Goal: Information Seeking & Learning: Learn about a topic

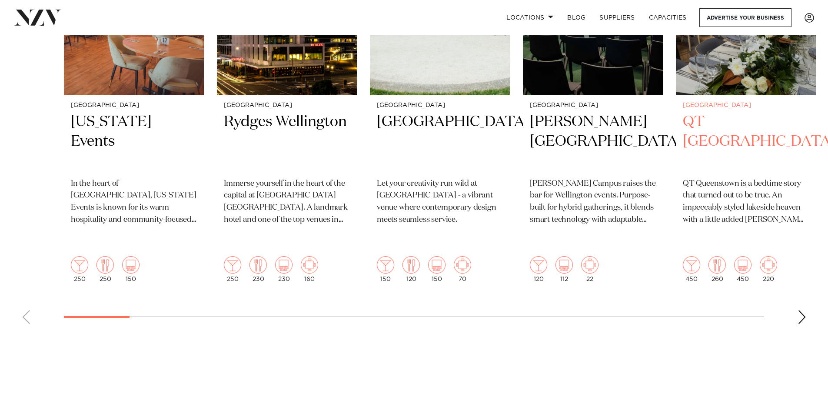
scroll to position [391, 0]
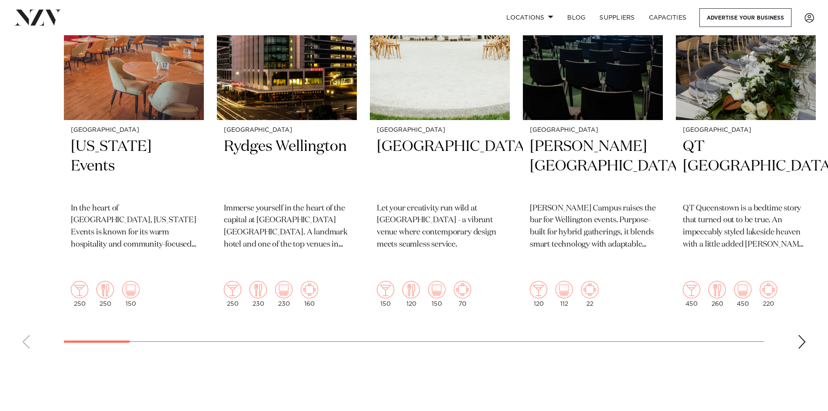
click at [801, 335] on div "Next slide" at bounding box center [801, 342] width 9 height 14
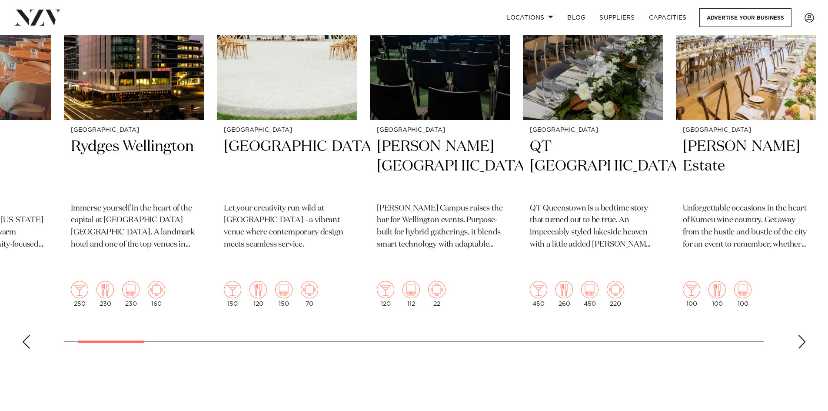
click at [801, 335] on div "Next slide" at bounding box center [801, 342] width 9 height 14
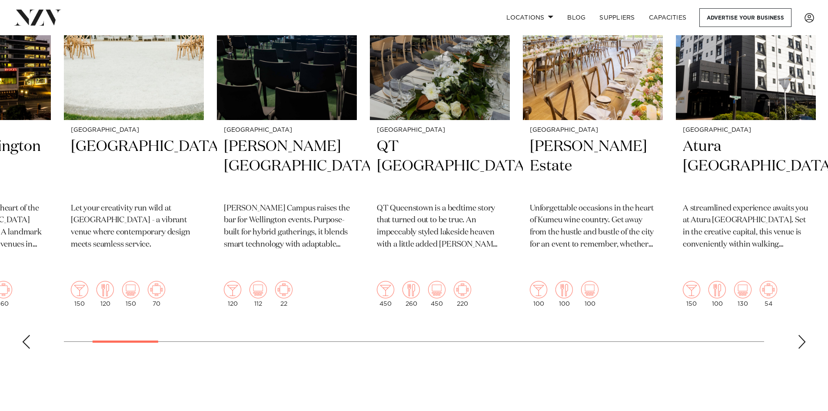
click at [799, 335] on div "Next slide" at bounding box center [801, 342] width 9 height 14
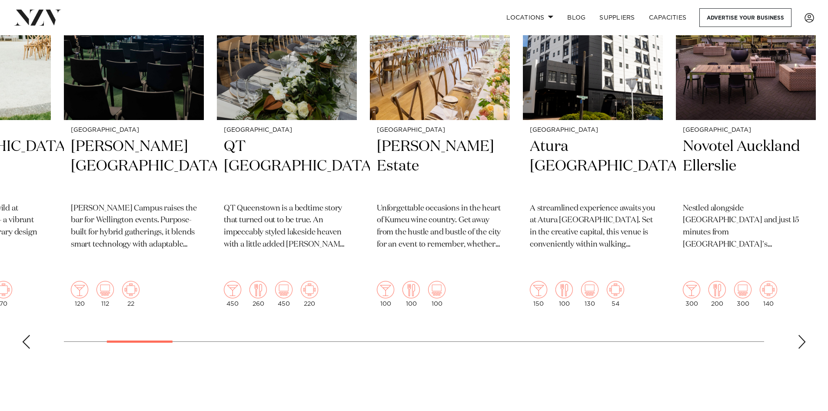
click at [799, 335] on div "Next slide" at bounding box center [801, 342] width 9 height 14
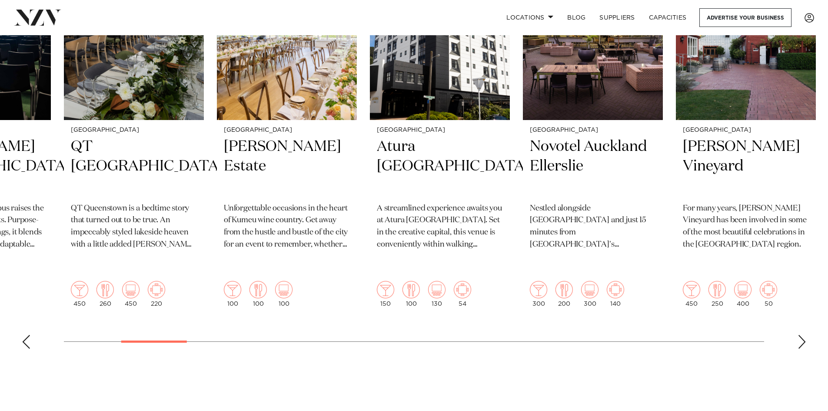
click at [798, 335] on div "Next slide" at bounding box center [801, 342] width 9 height 14
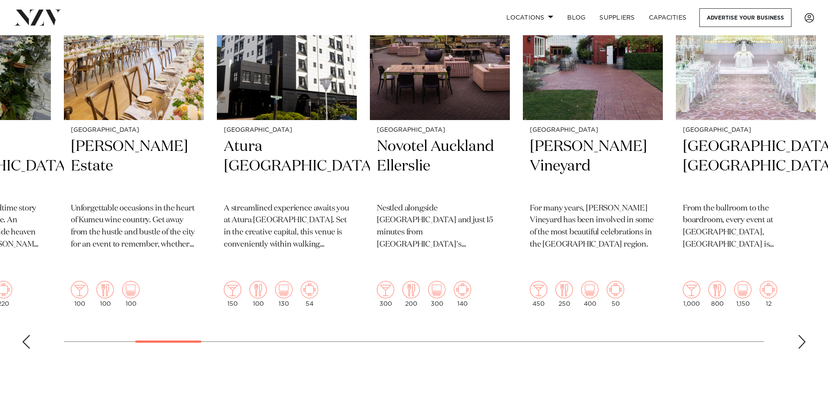
click at [802, 335] on div "Next slide" at bounding box center [801, 342] width 9 height 14
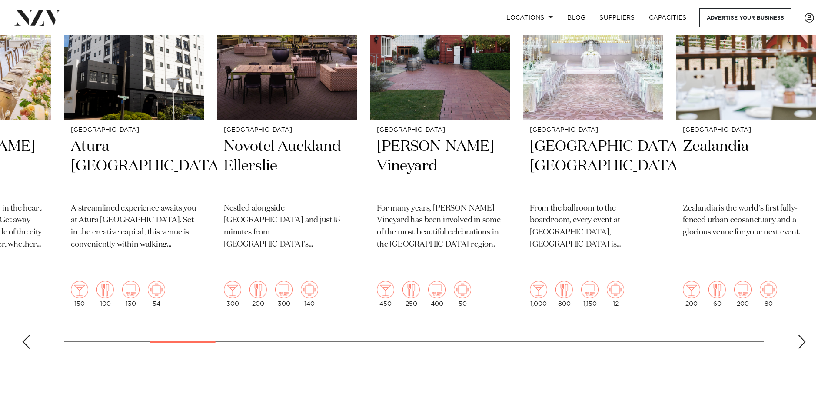
click at [802, 335] on div "Next slide" at bounding box center [801, 342] width 9 height 14
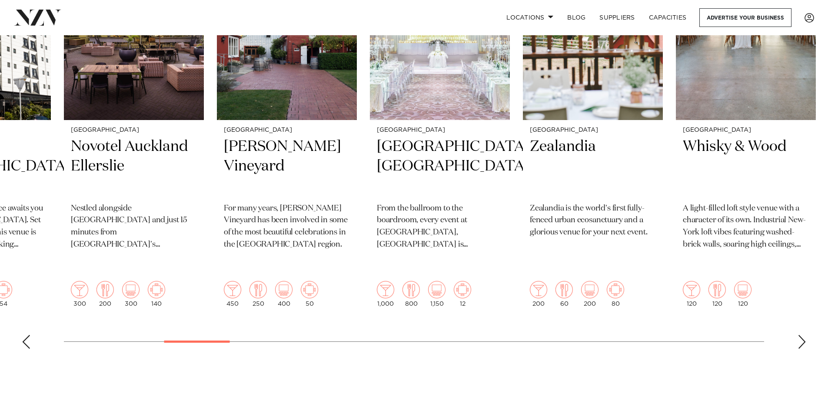
click at [802, 335] on div "Next slide" at bounding box center [801, 342] width 9 height 14
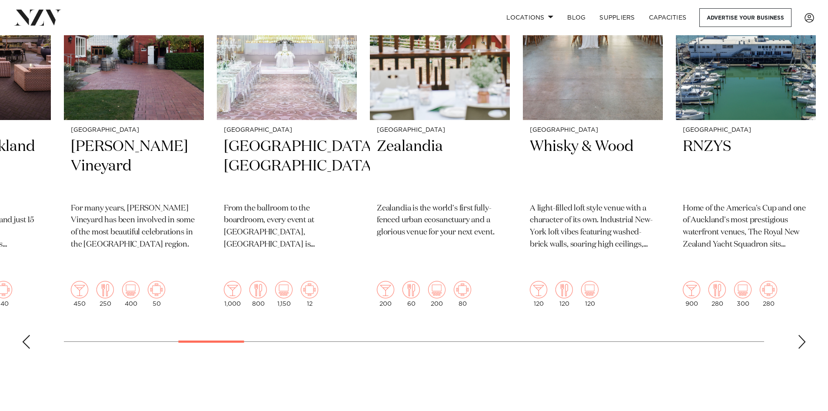
click at [802, 335] on div "Next slide" at bounding box center [801, 342] width 9 height 14
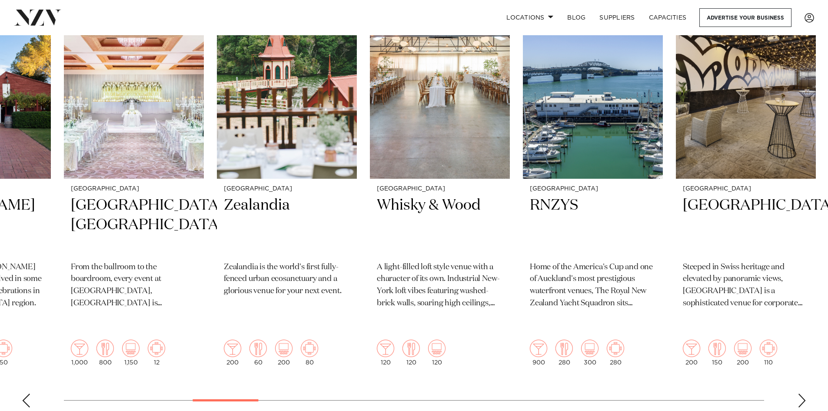
scroll to position [348, 0]
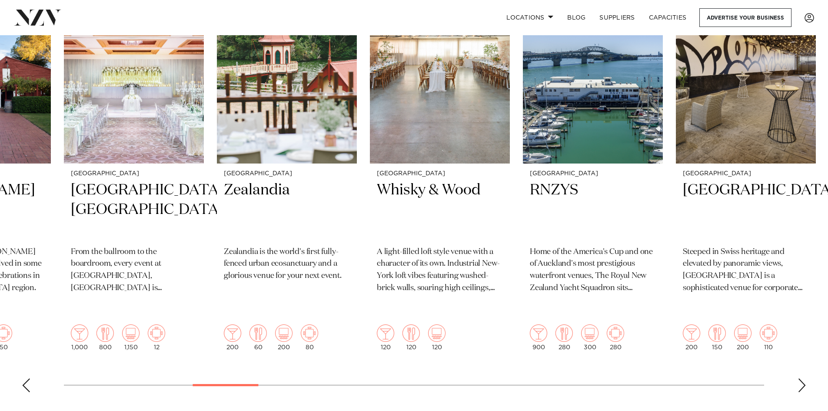
click at [800, 378] on div "Next slide" at bounding box center [801, 385] width 9 height 14
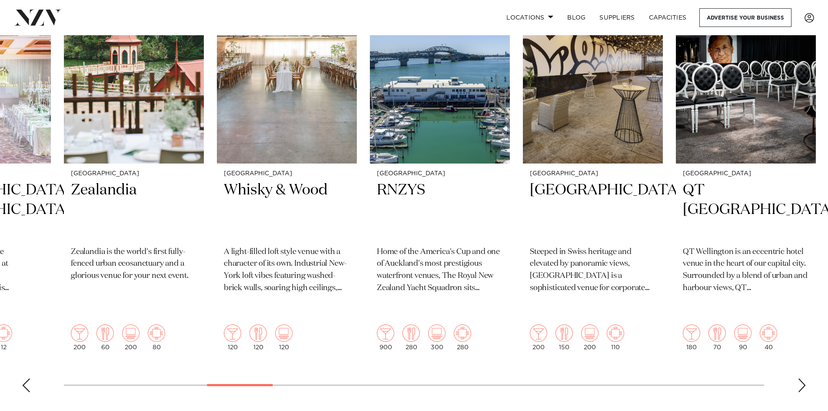
click at [800, 378] on div "Next slide" at bounding box center [801, 385] width 9 height 14
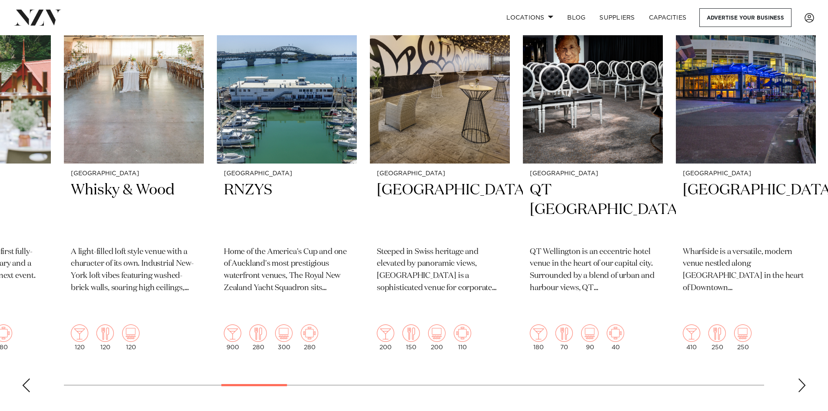
click at [800, 378] on div "Next slide" at bounding box center [801, 385] width 9 height 14
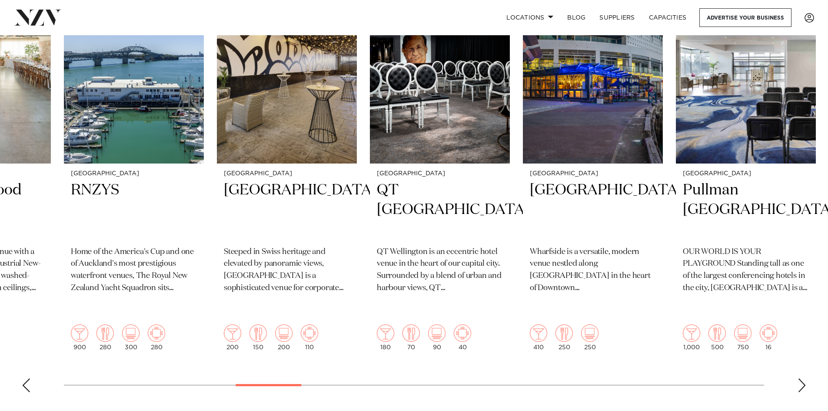
click at [800, 378] on div "Next slide" at bounding box center [801, 385] width 9 height 14
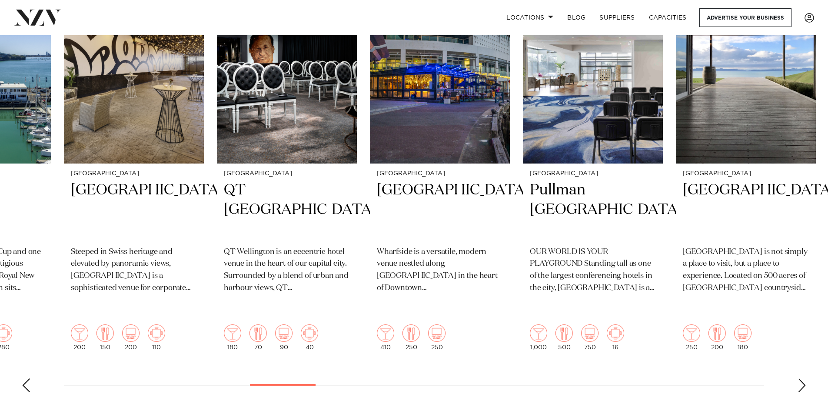
click at [801, 378] on div "Next slide" at bounding box center [801, 385] width 9 height 14
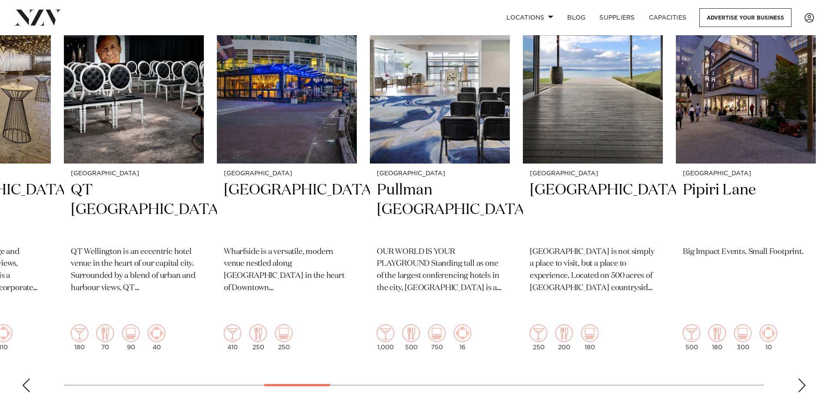
click at [801, 378] on div "Next slide" at bounding box center [801, 385] width 9 height 14
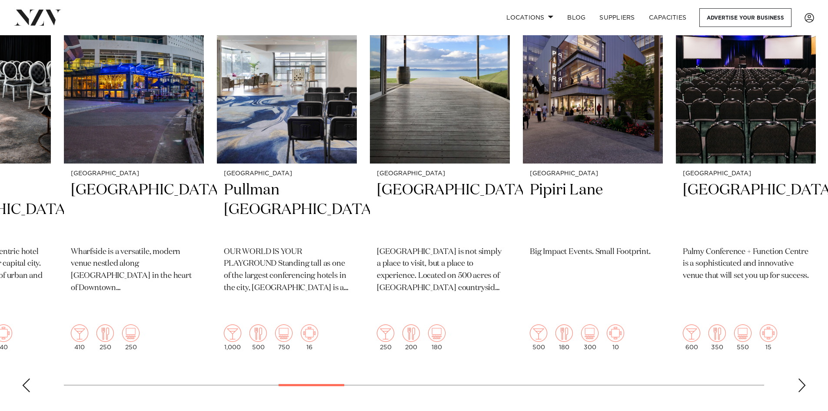
click at [801, 378] on div "Next slide" at bounding box center [801, 385] width 9 height 14
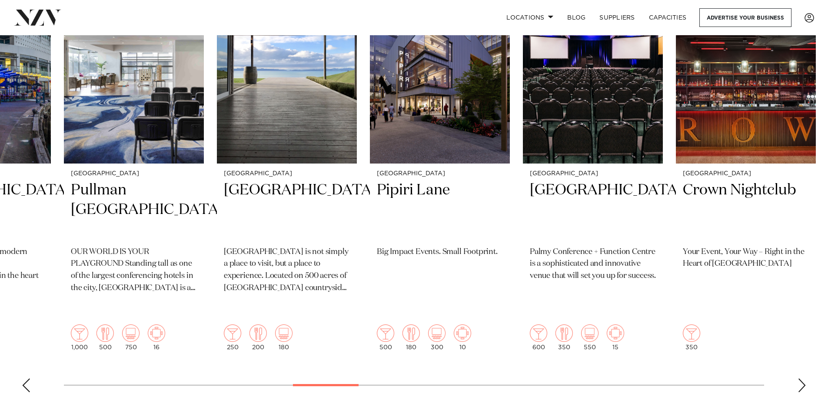
click at [801, 378] on div "Next slide" at bounding box center [801, 385] width 9 height 14
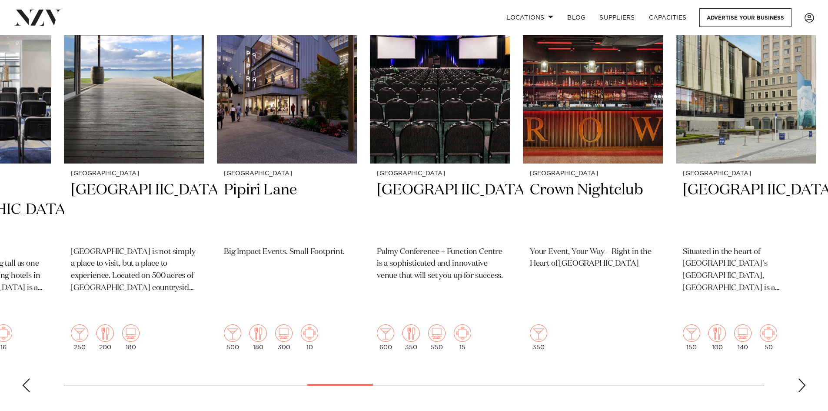
click at [801, 378] on div "Next slide" at bounding box center [801, 385] width 9 height 14
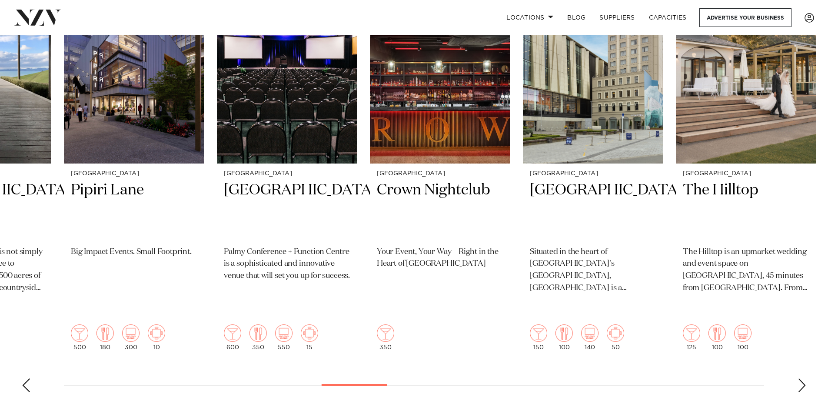
click at [801, 378] on div "Next slide" at bounding box center [801, 385] width 9 height 14
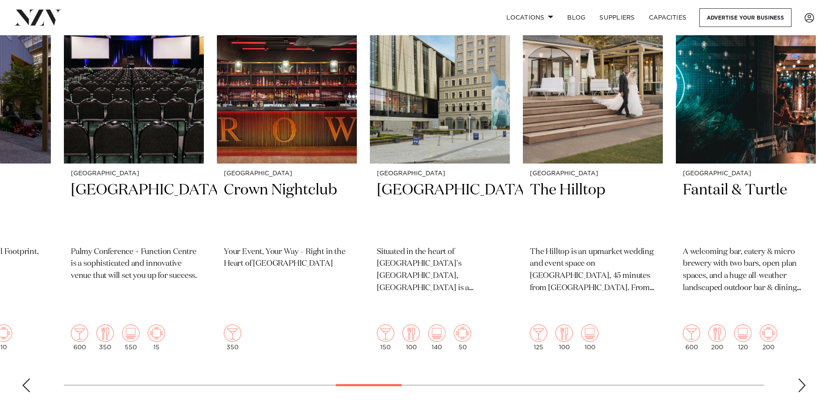
click at [801, 378] on div "Next slide" at bounding box center [801, 385] width 9 height 14
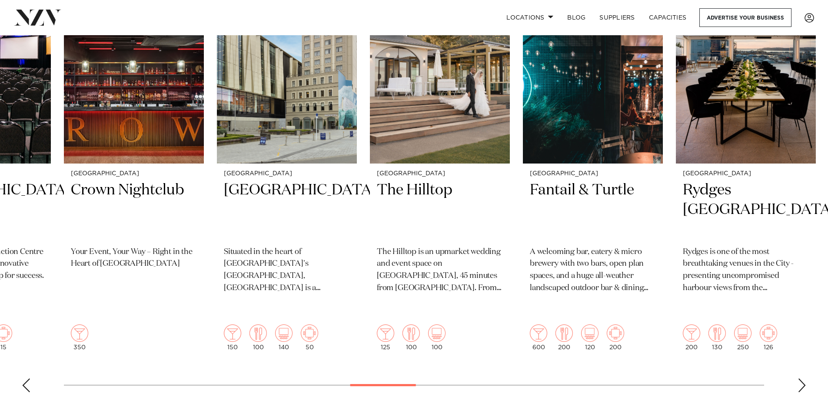
click at [804, 378] on div "Next slide" at bounding box center [801, 385] width 9 height 14
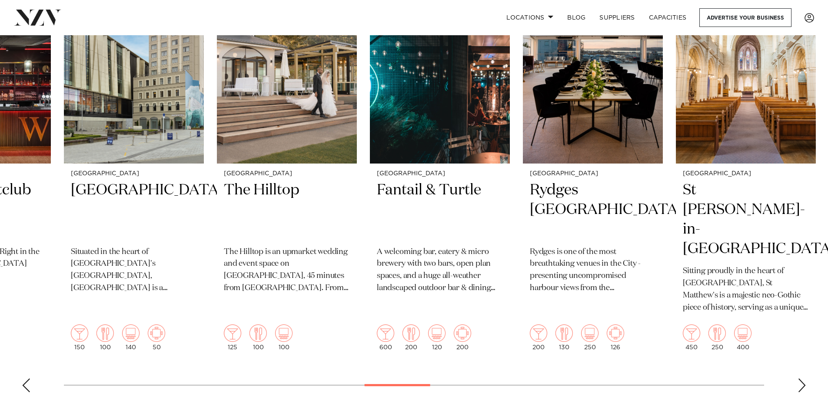
click at [804, 378] on div "Next slide" at bounding box center [801, 385] width 9 height 14
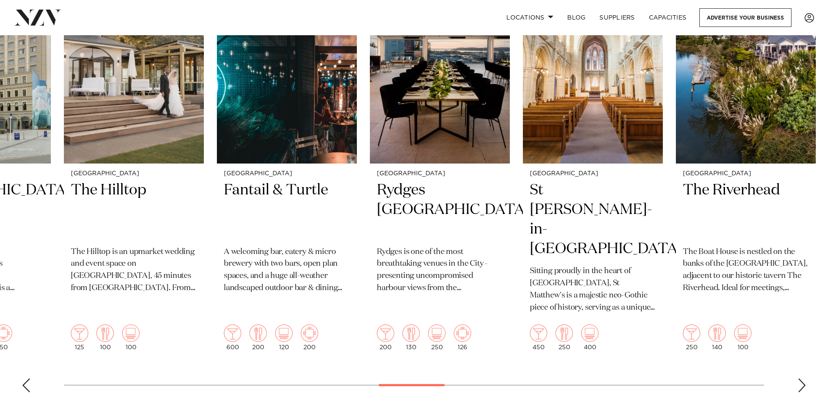
click at [804, 378] on div "Next slide" at bounding box center [801, 385] width 9 height 14
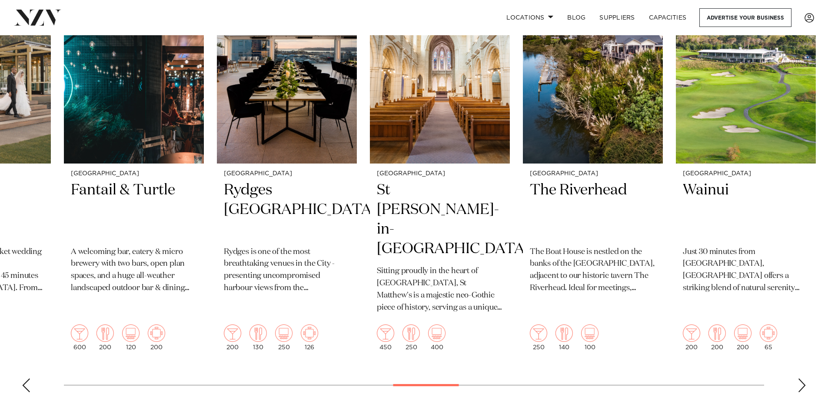
click at [804, 378] on div "Next slide" at bounding box center [801, 385] width 9 height 14
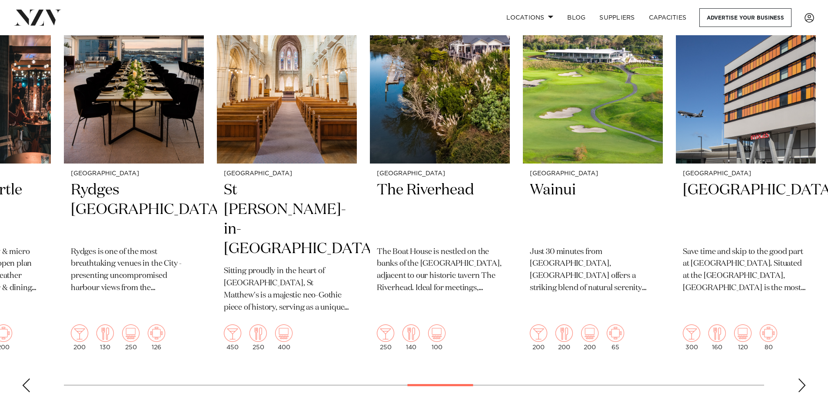
click at [804, 378] on div "Next slide" at bounding box center [801, 385] width 9 height 14
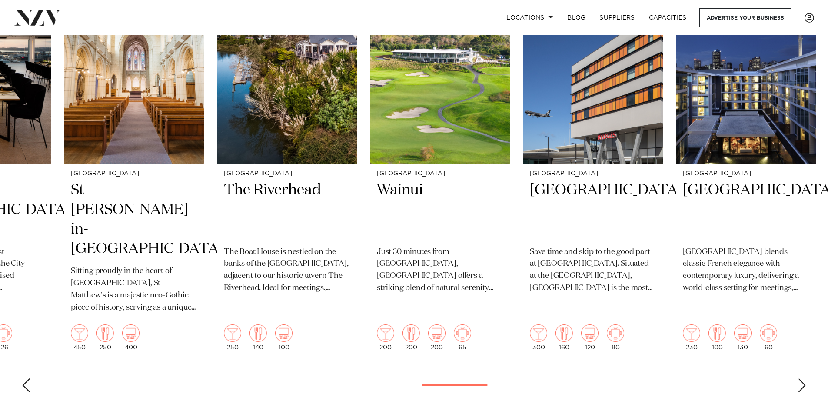
click at [804, 378] on div "Next slide" at bounding box center [801, 385] width 9 height 14
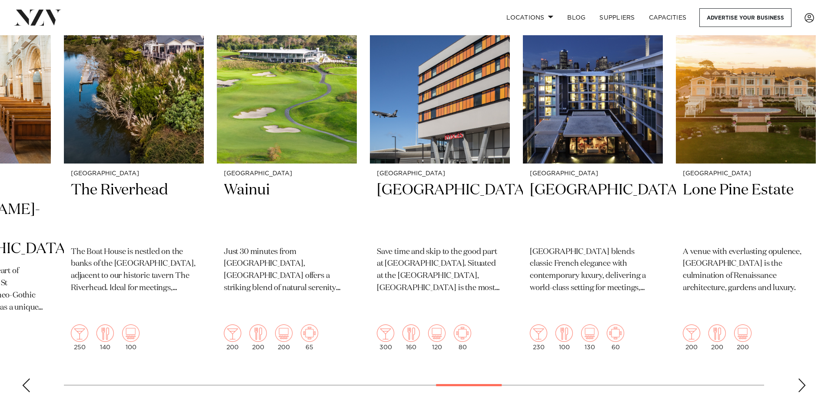
click at [803, 378] on div "Next slide" at bounding box center [801, 385] width 9 height 14
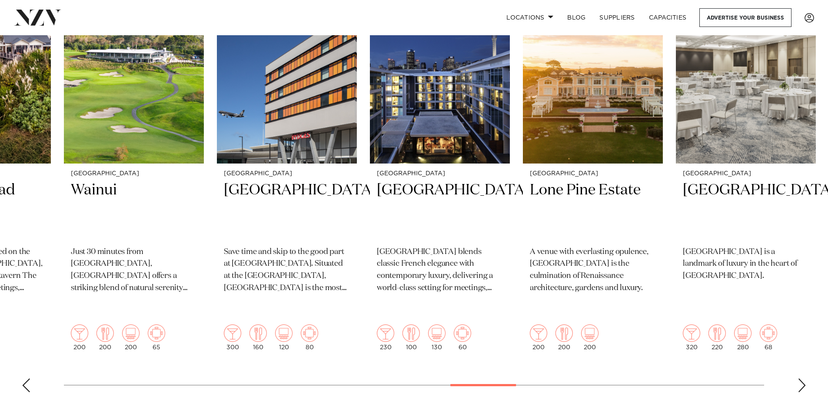
click at [803, 378] on div "Next slide" at bounding box center [801, 385] width 9 height 14
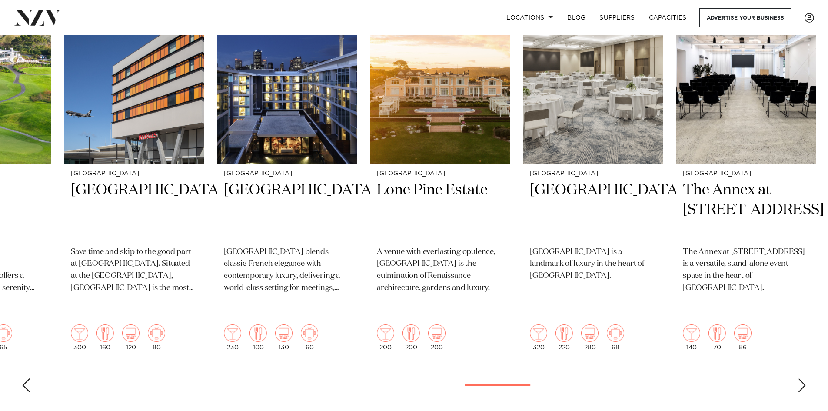
click at [803, 378] on div "Next slide" at bounding box center [801, 385] width 9 height 14
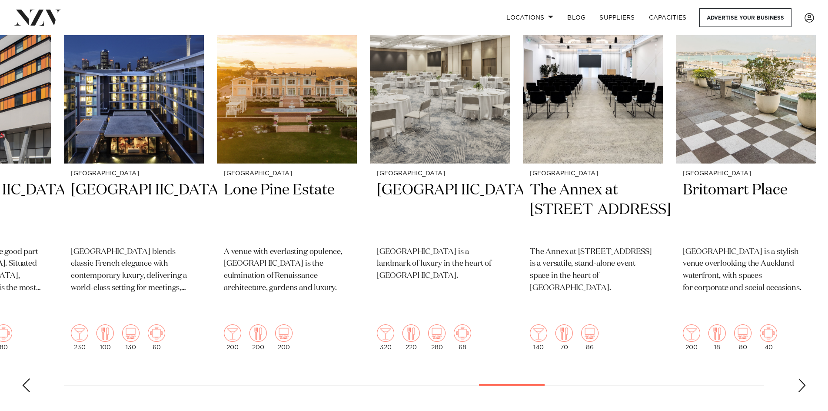
click at [803, 378] on div "Next slide" at bounding box center [801, 385] width 9 height 14
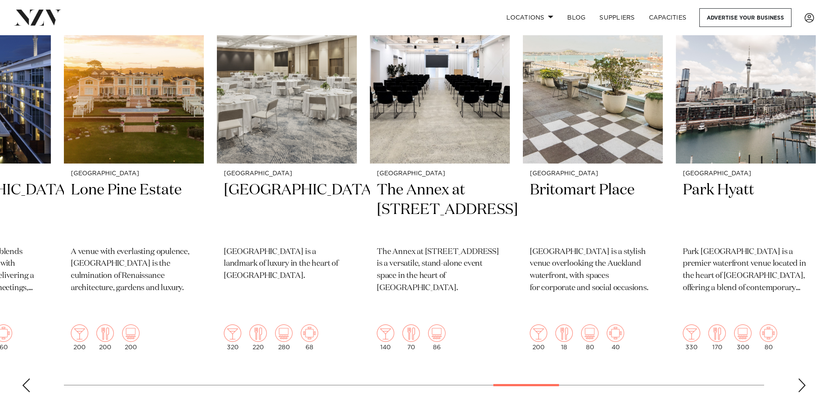
click at [803, 378] on div "Next slide" at bounding box center [801, 385] width 9 height 14
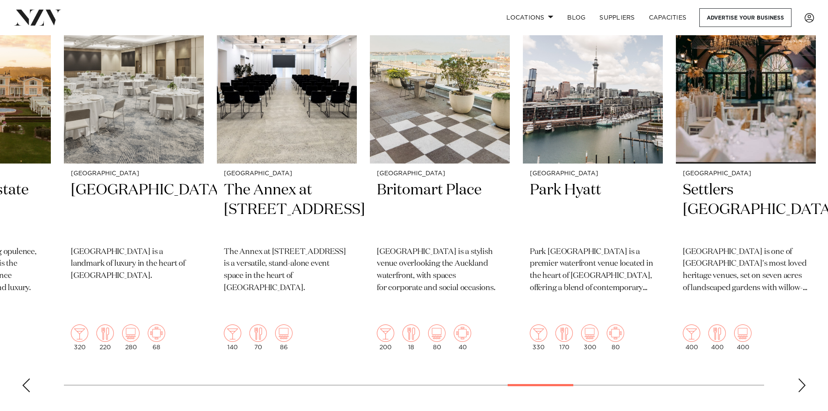
click at [803, 378] on div "Next slide" at bounding box center [801, 385] width 9 height 14
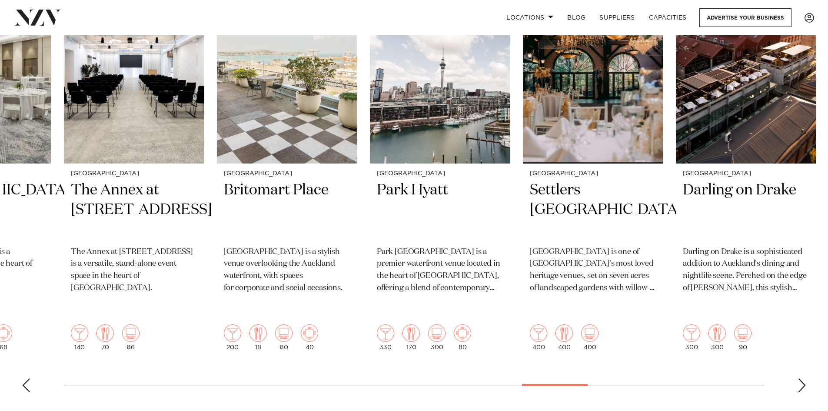
click at [807, 369] on swiper-container "Auckland Texas Events In the heart of Manukau, Texas Events is known for its wa…" at bounding box center [414, 187] width 828 height 423
click at [801, 378] on div "Next slide" at bounding box center [801, 385] width 9 height 14
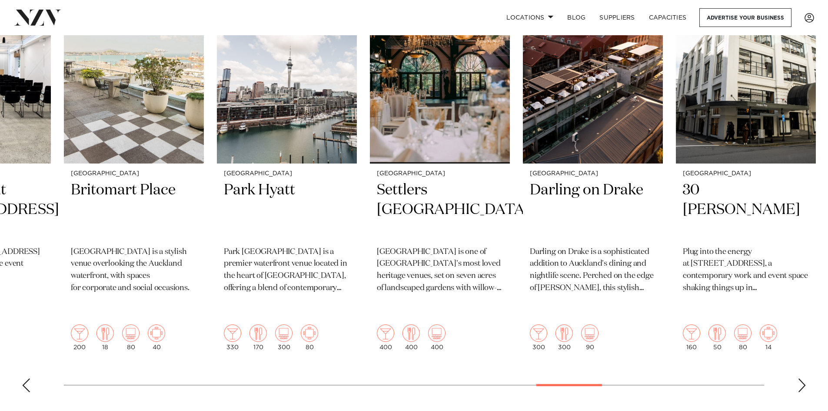
click at [801, 378] on div "Next slide" at bounding box center [801, 385] width 9 height 14
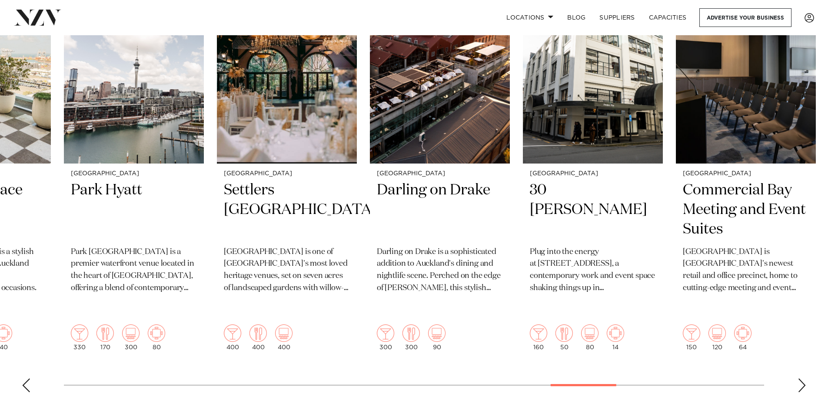
click at [801, 378] on div "Next slide" at bounding box center [801, 385] width 9 height 14
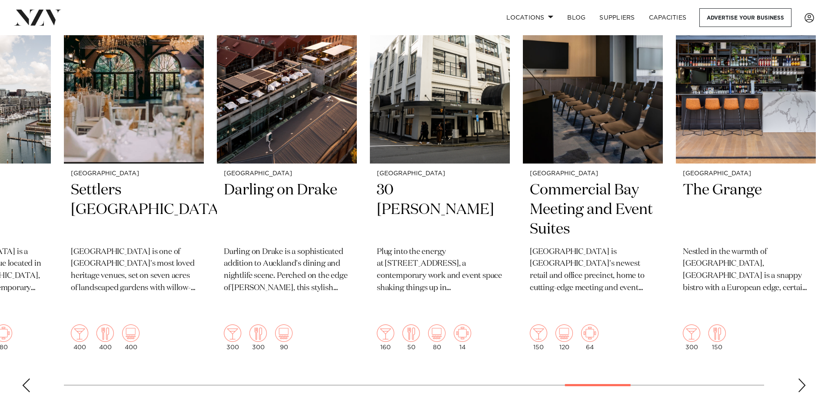
click at [800, 378] on div "Next slide" at bounding box center [801, 385] width 9 height 14
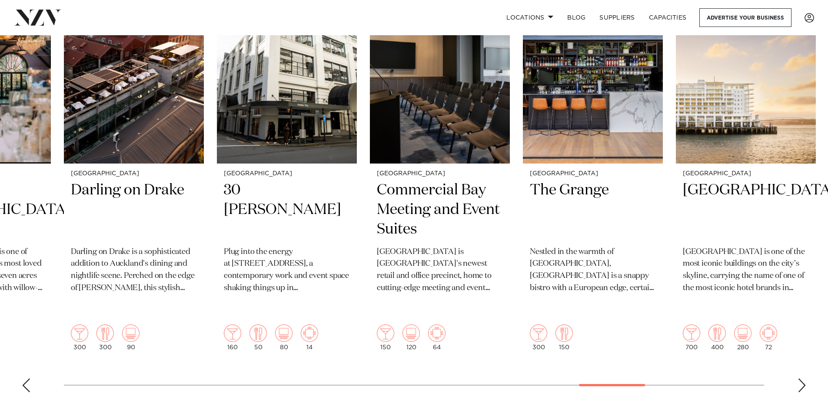
click at [800, 378] on div "Next slide" at bounding box center [801, 385] width 9 height 14
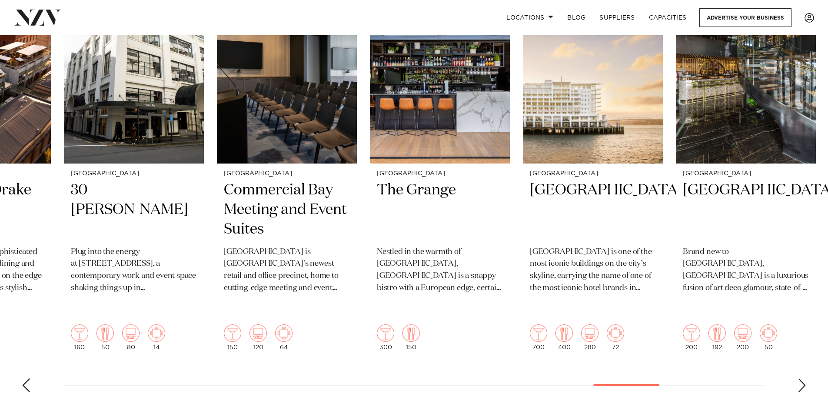
click at [799, 378] on div "Next slide" at bounding box center [801, 385] width 9 height 14
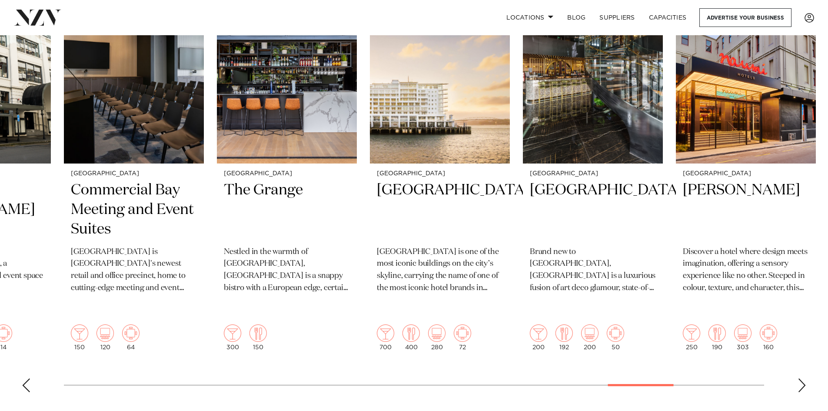
click at [799, 378] on div "Next slide" at bounding box center [801, 385] width 9 height 14
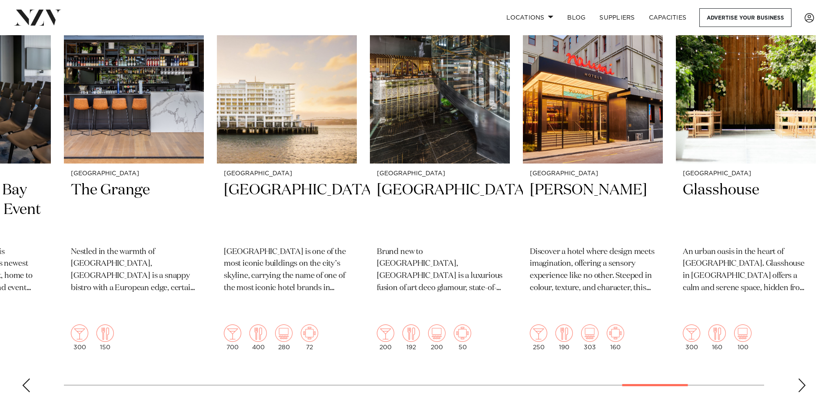
click at [799, 378] on div "Next slide" at bounding box center [801, 385] width 9 height 14
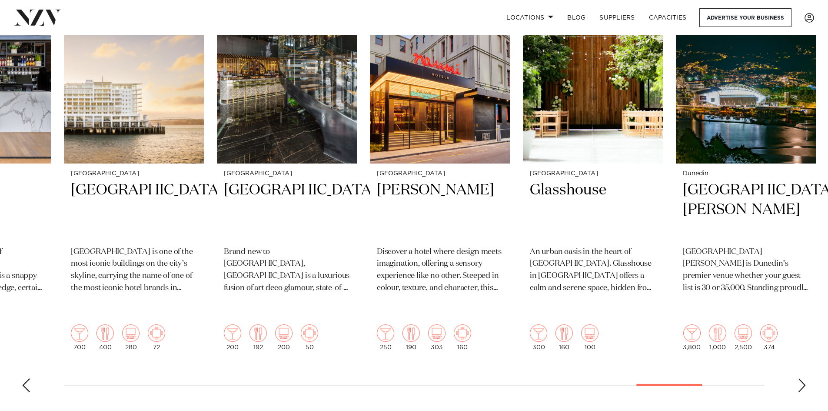
click at [799, 378] on div "Next slide" at bounding box center [801, 385] width 9 height 14
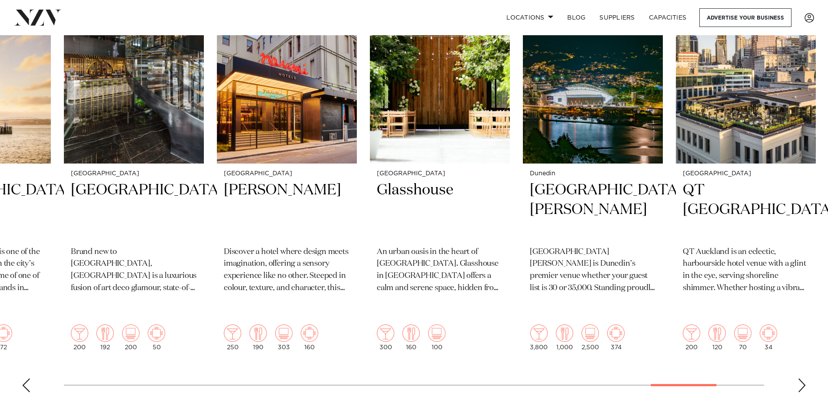
click at [802, 378] on div "Next slide" at bounding box center [801, 385] width 9 height 14
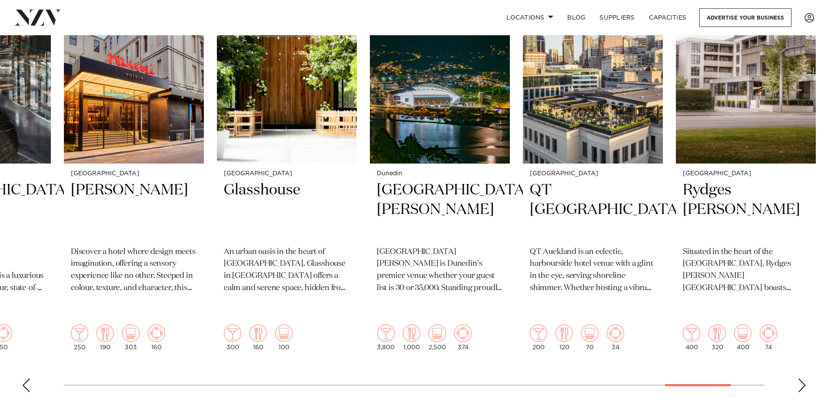
click at [800, 378] on div "Next slide" at bounding box center [801, 385] width 9 height 14
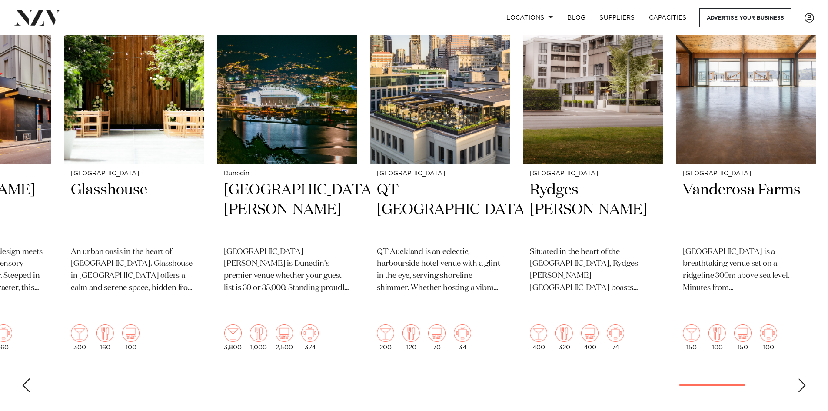
click at [800, 378] on div "Next slide" at bounding box center [801, 385] width 9 height 14
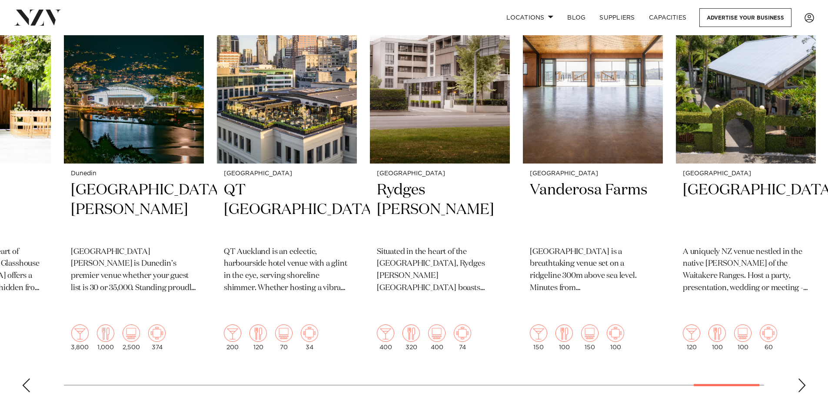
click at [800, 378] on div "Next slide" at bounding box center [801, 385] width 9 height 14
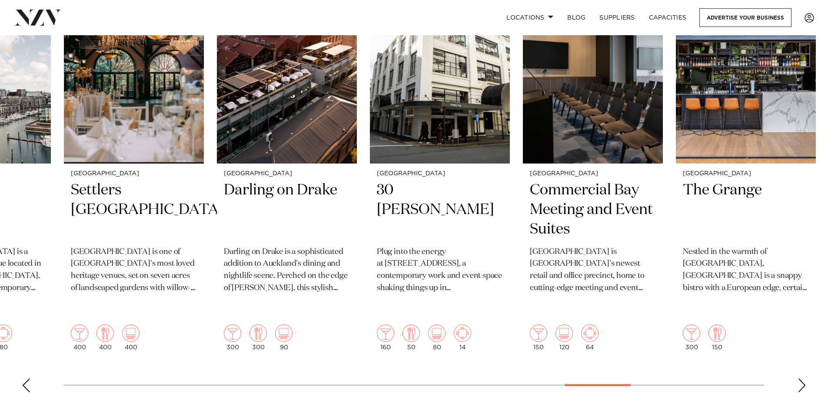
click at [800, 378] on div "Next slide" at bounding box center [801, 385] width 9 height 14
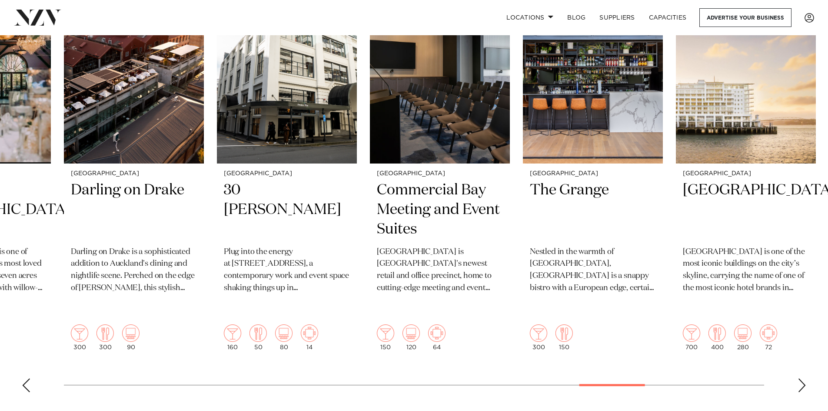
click at [800, 378] on div "Next slide" at bounding box center [801, 385] width 9 height 14
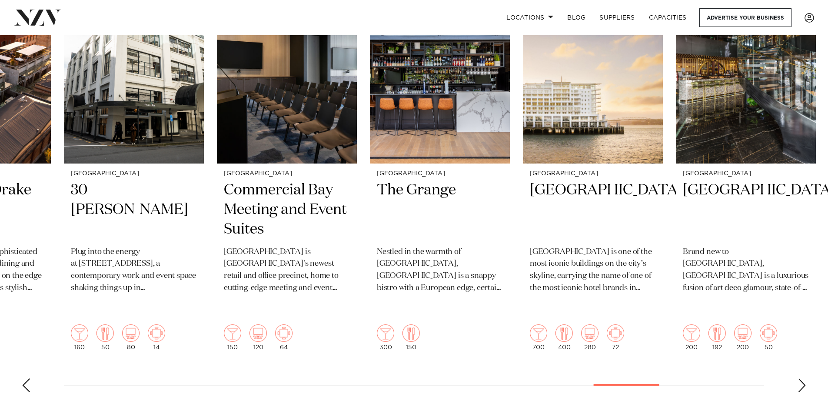
click at [800, 378] on div "Next slide" at bounding box center [801, 385] width 9 height 14
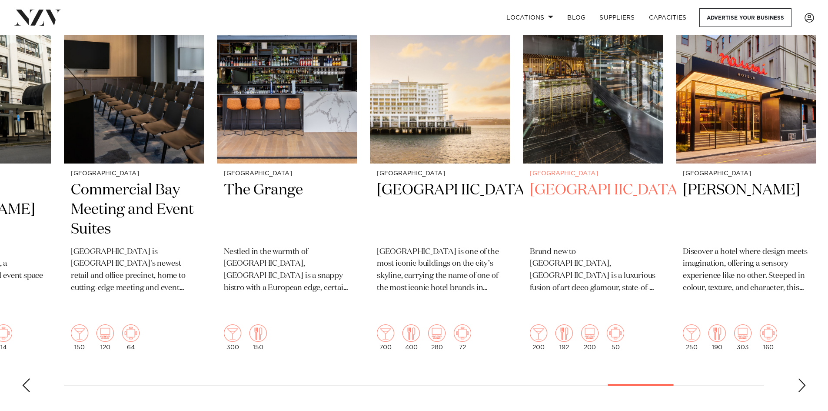
click at [562, 213] on h2 "SOHO Hotel Auckland" at bounding box center [593, 209] width 126 height 59
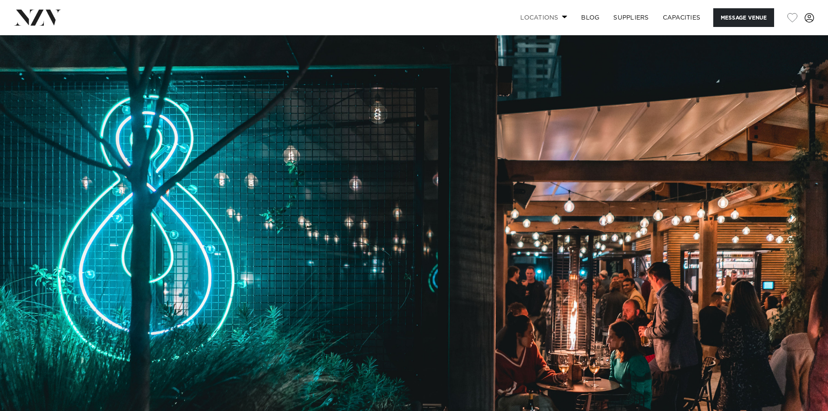
click at [548, 17] on link "Locations" at bounding box center [543, 17] width 61 height 19
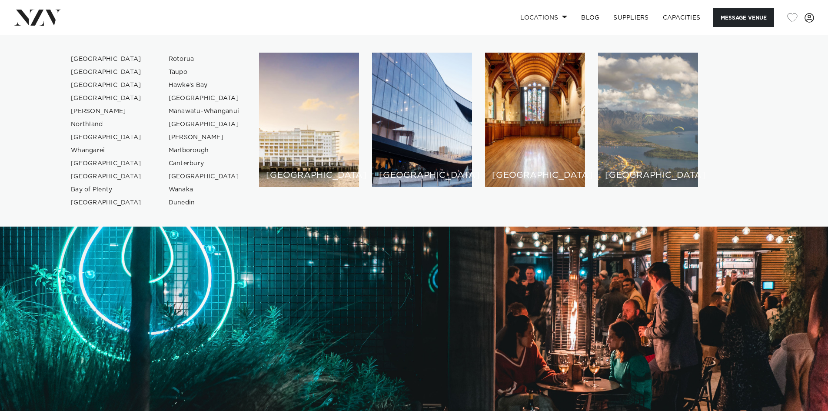
click at [657, 138] on div "[GEOGRAPHIC_DATA]" at bounding box center [648, 120] width 100 height 134
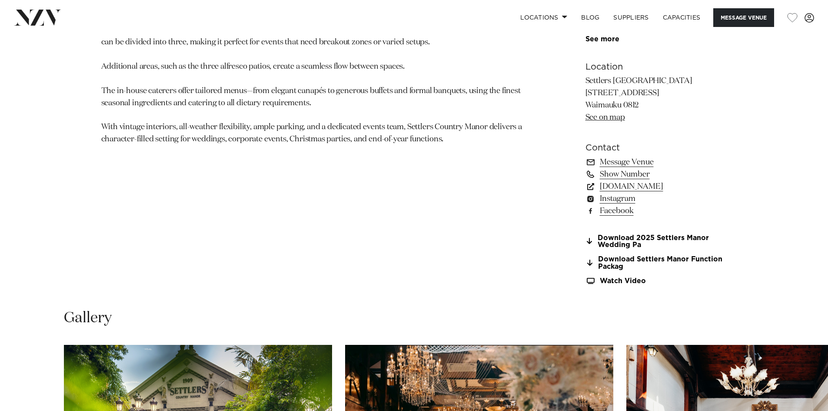
scroll to position [565, 0]
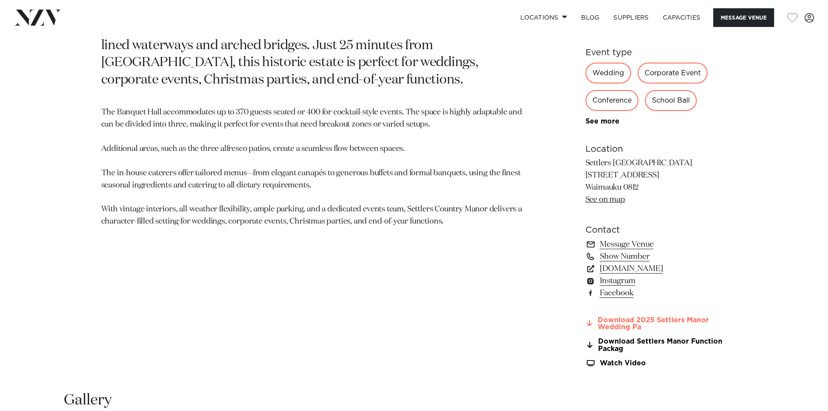
click at [591, 321] on icon at bounding box center [589, 322] width 5 height 7
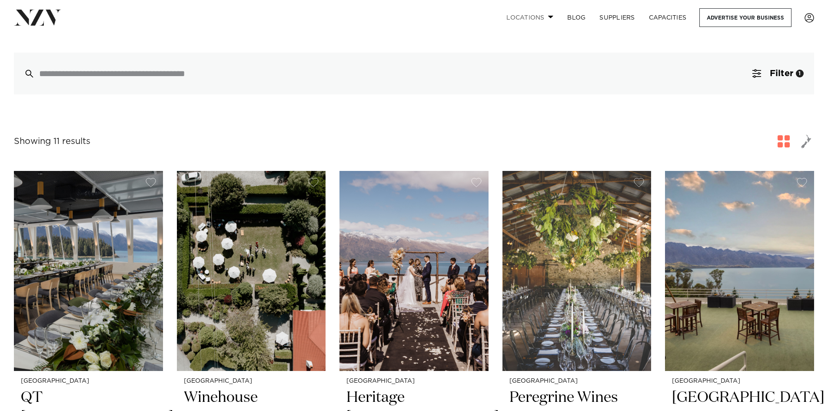
scroll to position [217, 0]
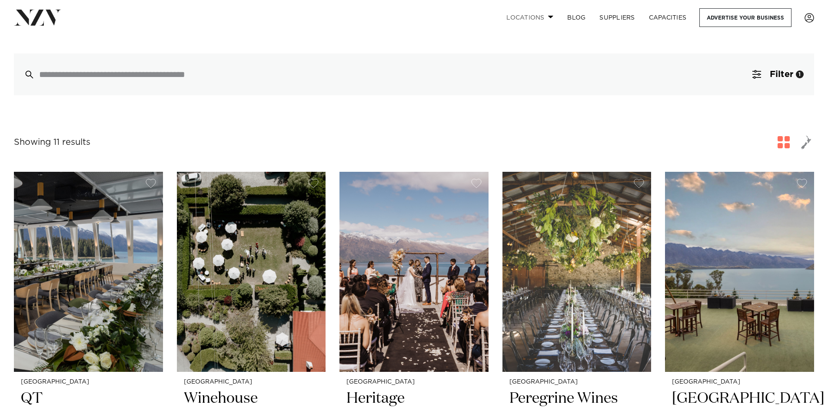
click at [527, 16] on link "Locations" at bounding box center [529, 17] width 61 height 19
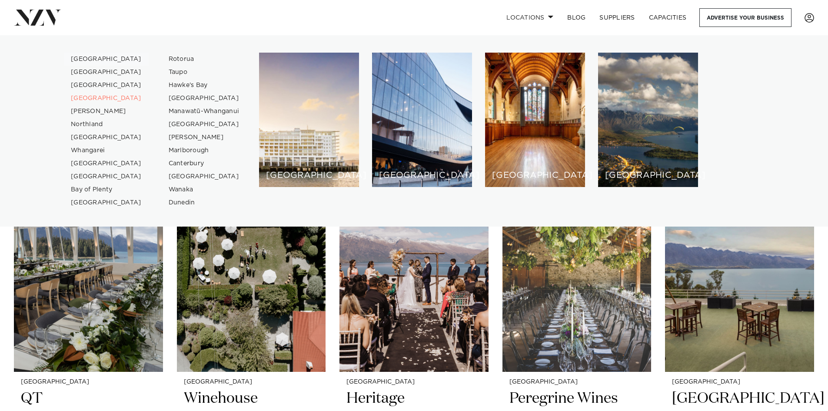
click at [88, 59] on link "[GEOGRAPHIC_DATA]" at bounding box center [106, 59] width 85 height 13
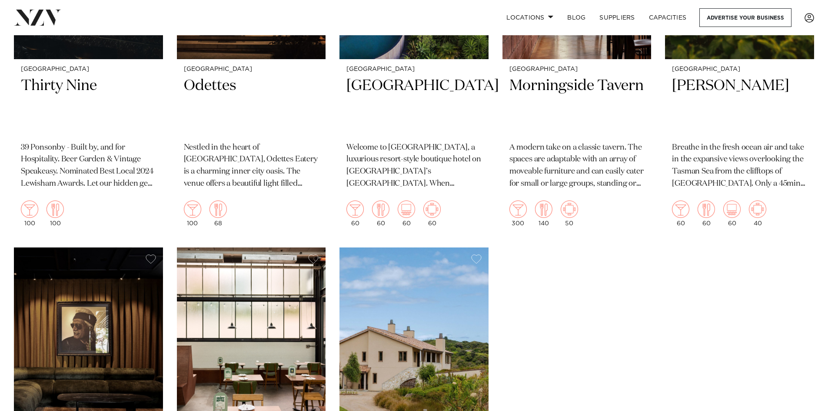
scroll to position [9647, 0]
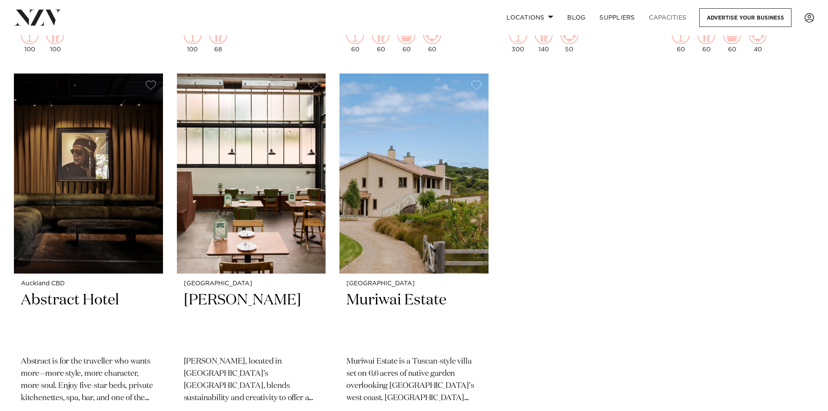
drag, startPoint x: 56, startPoint y: 262, endPoint x: 646, endPoint y: 26, distance: 635.3
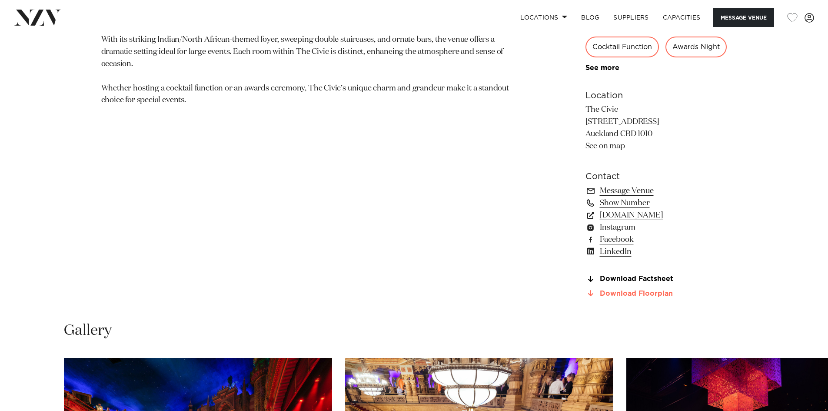
scroll to position [565, 0]
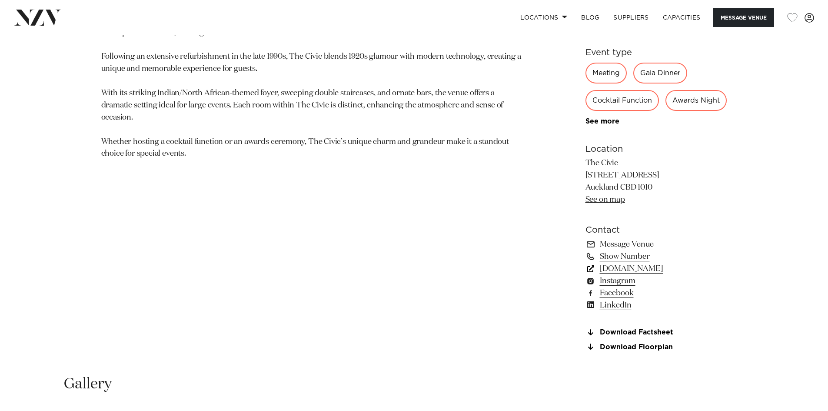
click at [682, 275] on link "www.aucklandconventions.co.nz" at bounding box center [656, 268] width 142 height 12
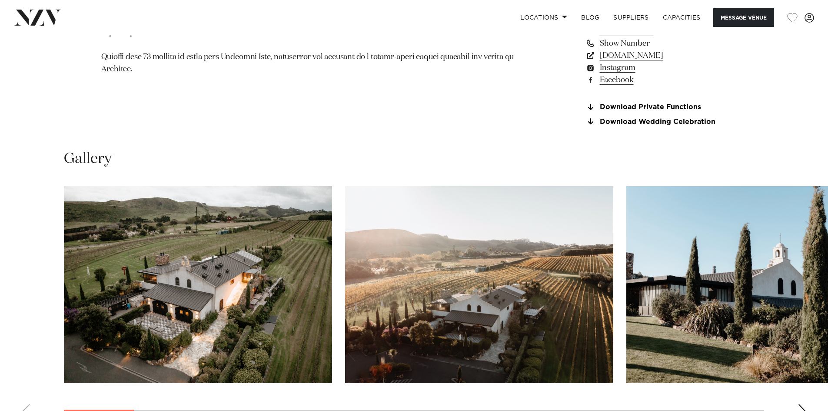
scroll to position [826, 0]
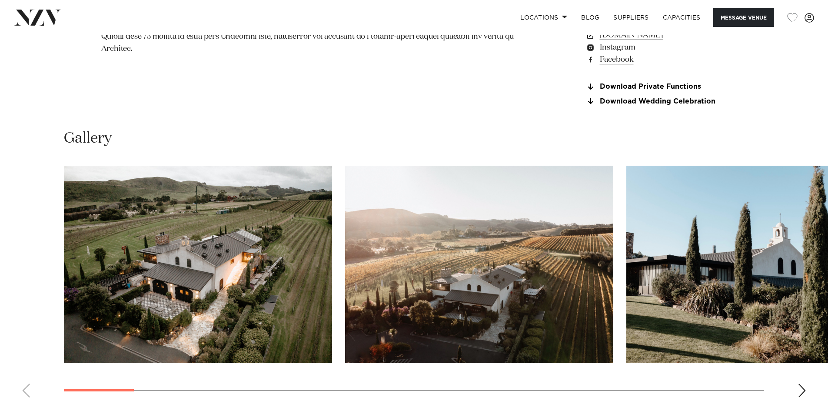
click at [798, 397] on div "Next slide" at bounding box center [801, 390] width 9 height 14
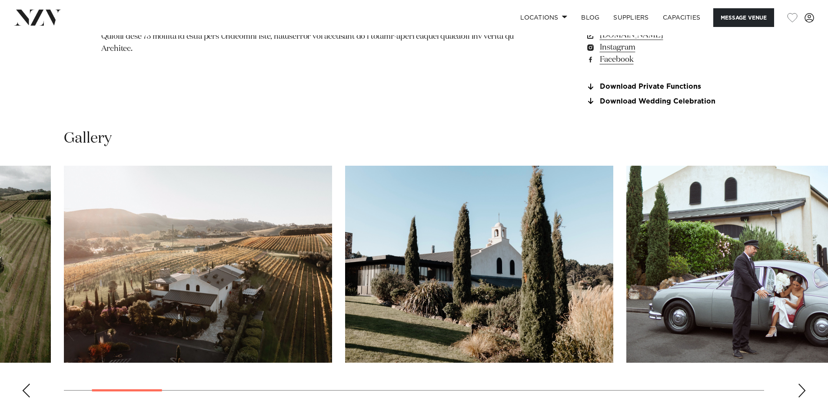
click at [799, 392] on div "Next slide" at bounding box center [801, 390] width 9 height 14
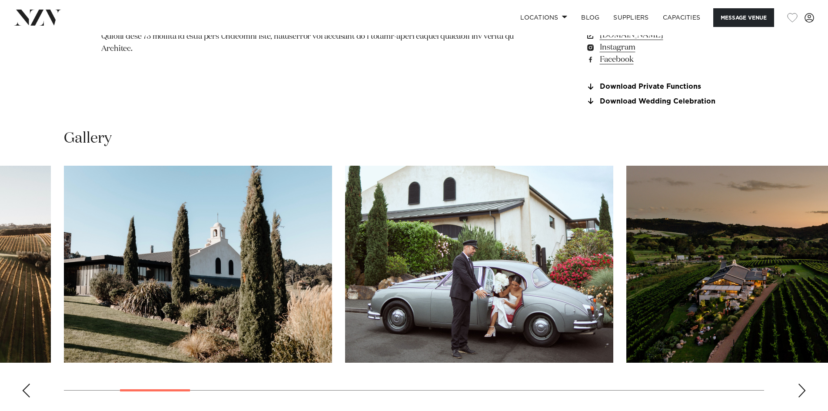
click at [799, 392] on div "Next slide" at bounding box center [801, 390] width 9 height 14
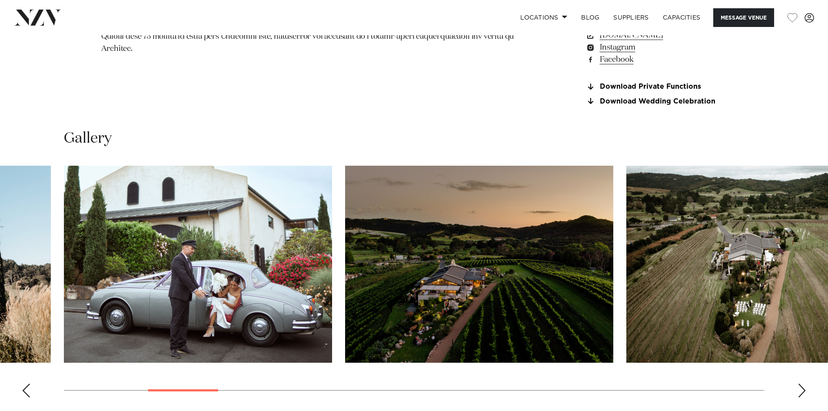
click at [799, 392] on div "Next slide" at bounding box center [801, 390] width 9 height 14
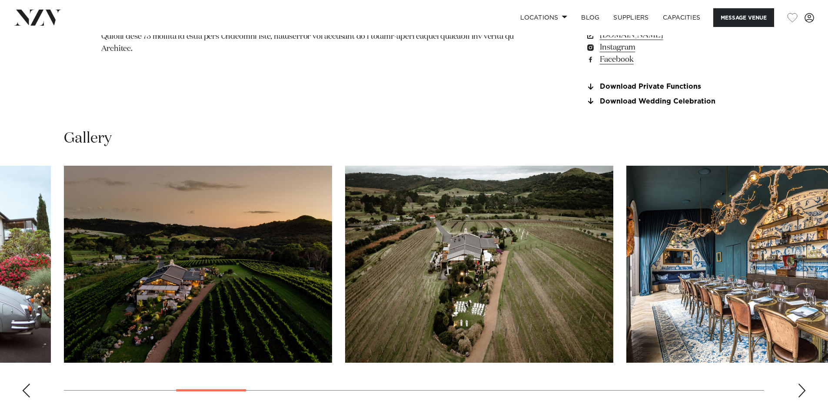
click at [801, 388] on div "Next slide" at bounding box center [801, 390] width 9 height 14
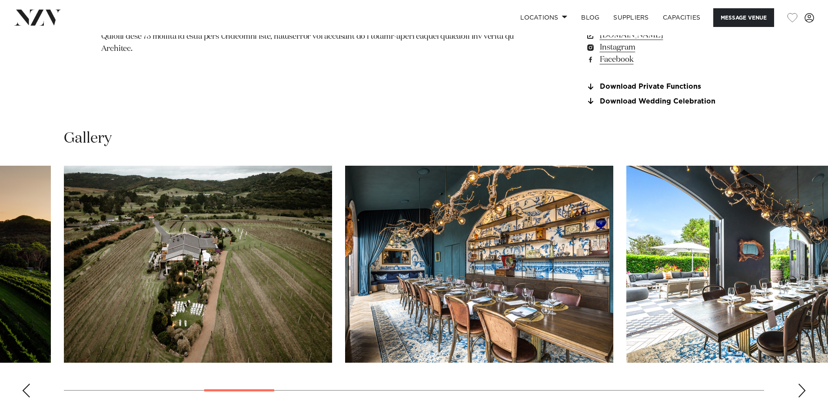
click at [793, 397] on swiper-container at bounding box center [414, 285] width 828 height 239
click at [796, 395] on swiper-container at bounding box center [414, 285] width 828 height 239
click at [801, 392] on div "Next slide" at bounding box center [801, 390] width 9 height 14
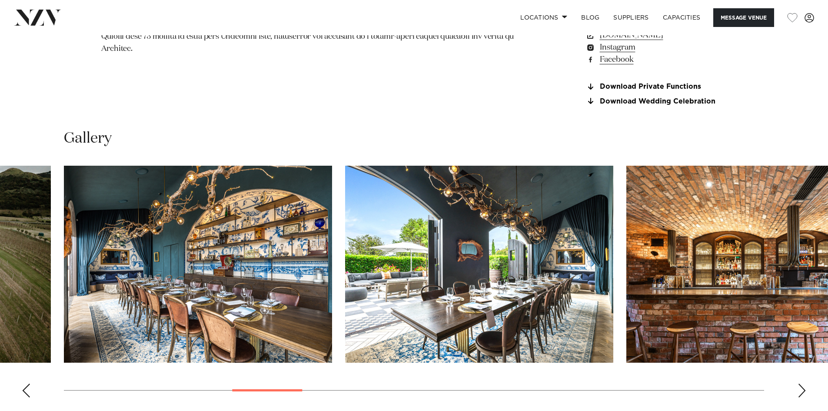
click at [801, 392] on div "Next slide" at bounding box center [801, 390] width 9 height 14
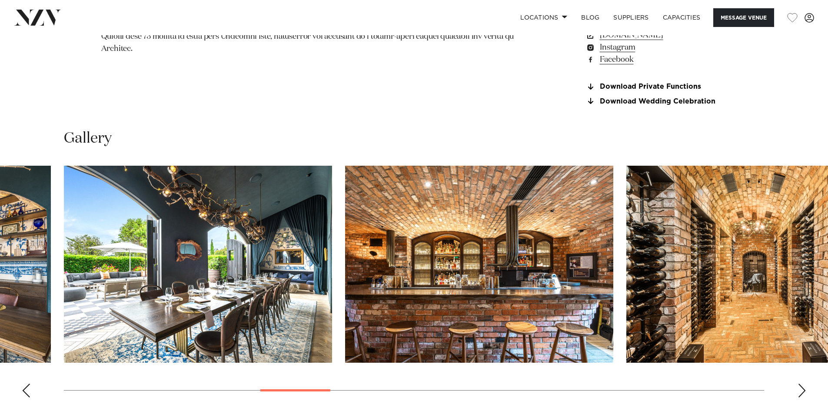
click at [801, 392] on div "Next slide" at bounding box center [801, 390] width 9 height 14
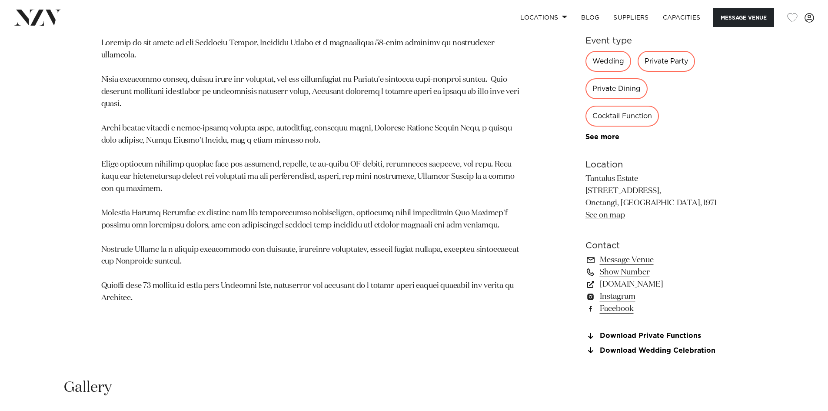
scroll to position [521, 0]
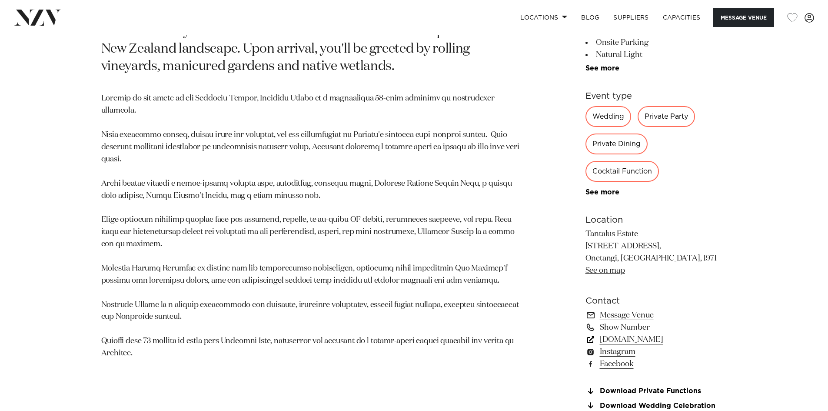
click at [631, 342] on link "tantalus.co.nz" at bounding box center [656, 339] width 142 height 12
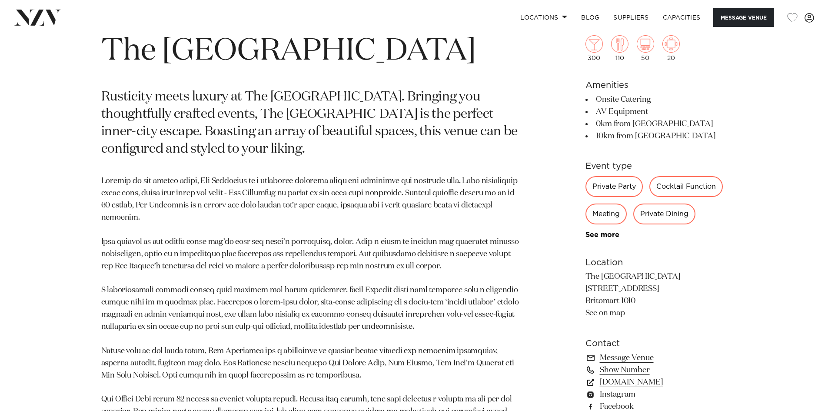
scroll to position [521, 0]
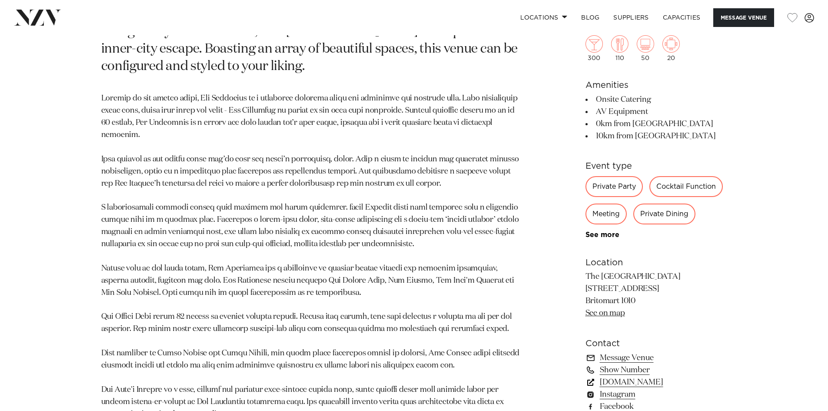
click at [618, 384] on link "[DOMAIN_NAME]" at bounding box center [656, 382] width 142 height 12
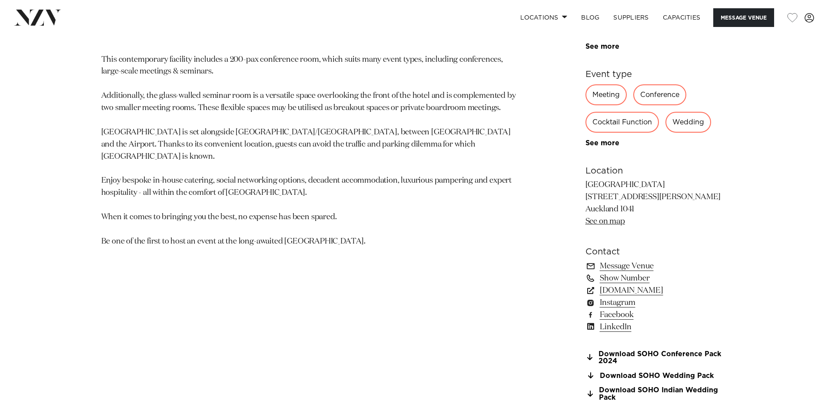
scroll to position [565, 0]
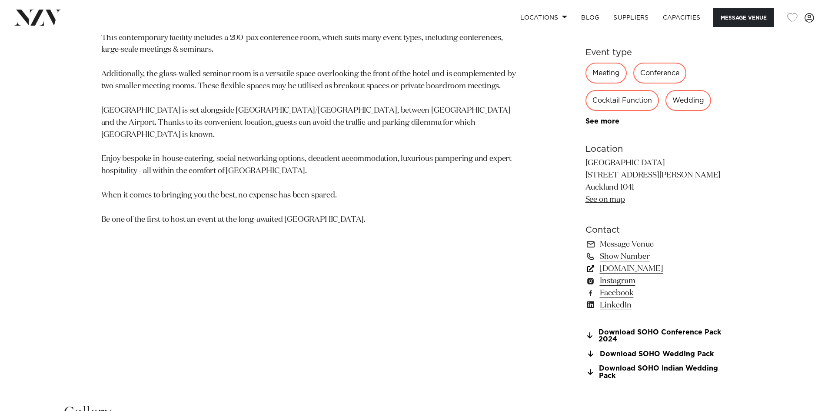
click at [622, 270] on link "[DOMAIN_NAME]" at bounding box center [656, 268] width 142 height 12
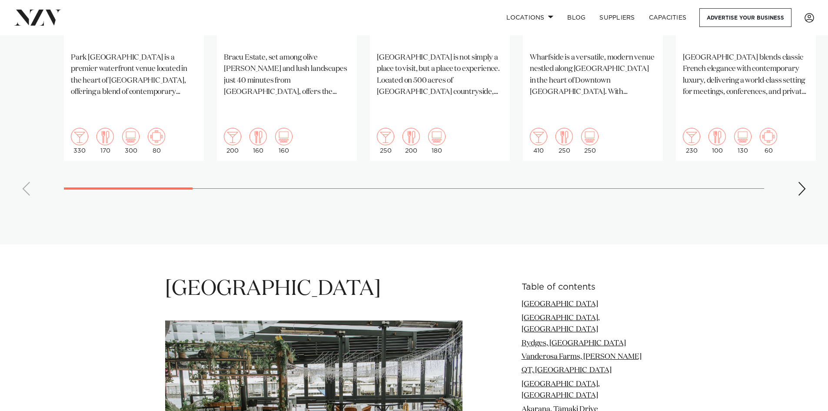
scroll to position [739, 0]
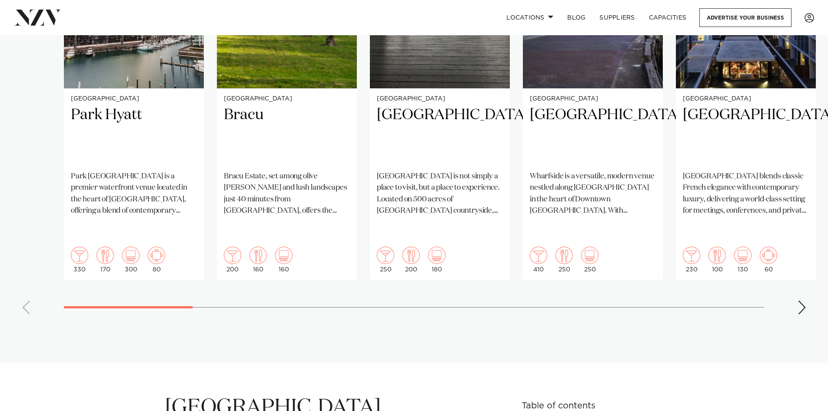
click at [803, 300] on div "Next slide" at bounding box center [801, 307] width 9 height 14
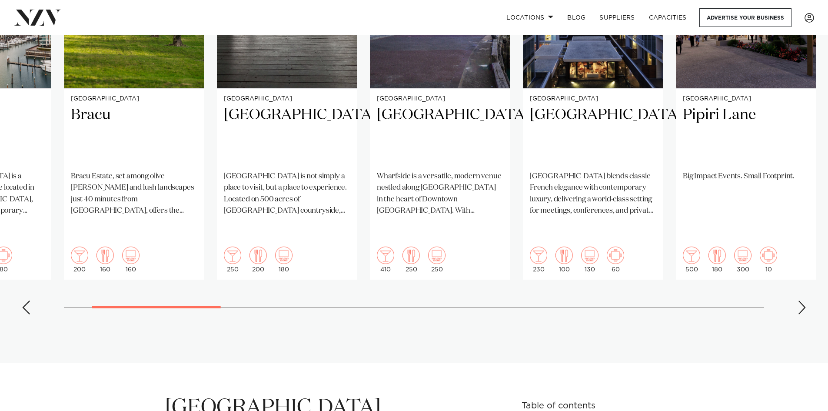
click at [803, 300] on div "Next slide" at bounding box center [801, 307] width 9 height 14
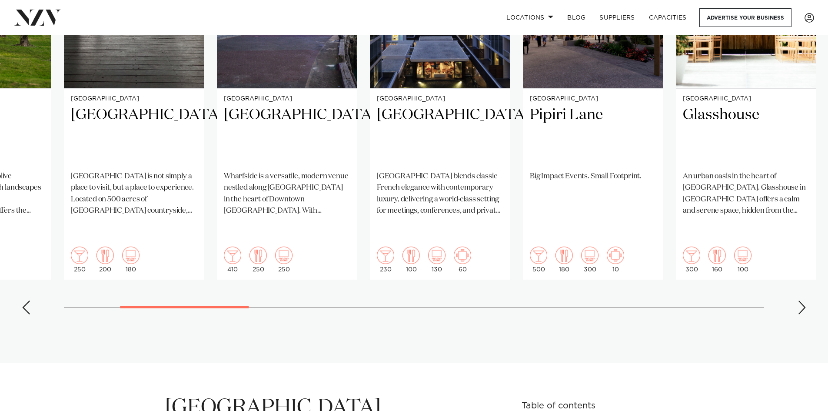
click at [803, 300] on div "Next slide" at bounding box center [801, 307] width 9 height 14
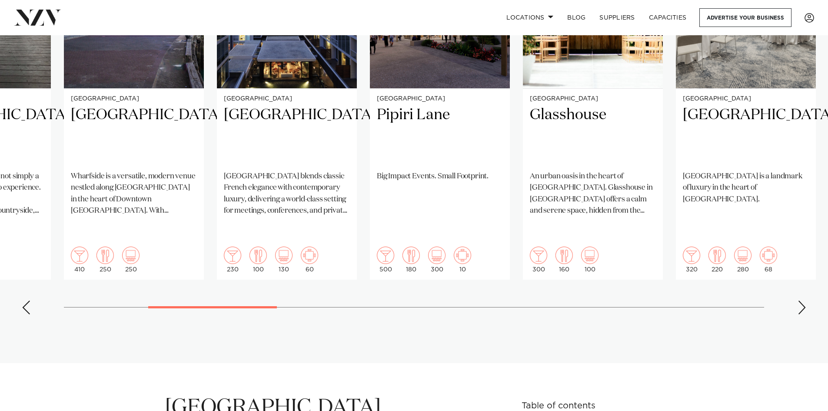
click at [803, 300] on div "Next slide" at bounding box center [801, 307] width 9 height 14
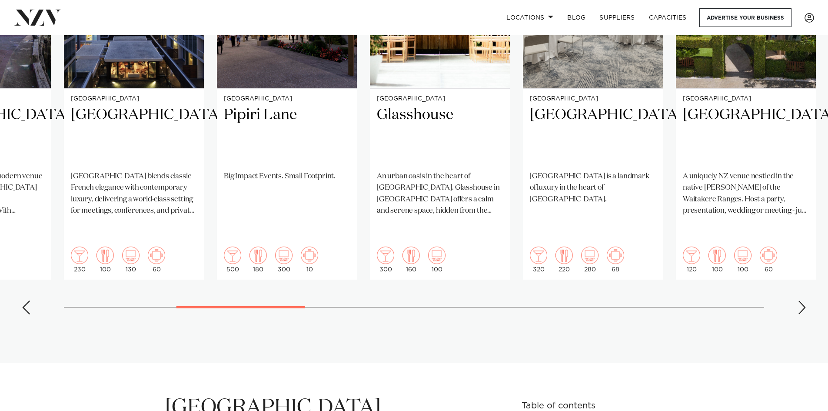
click at [803, 300] on div "Next slide" at bounding box center [801, 307] width 9 height 14
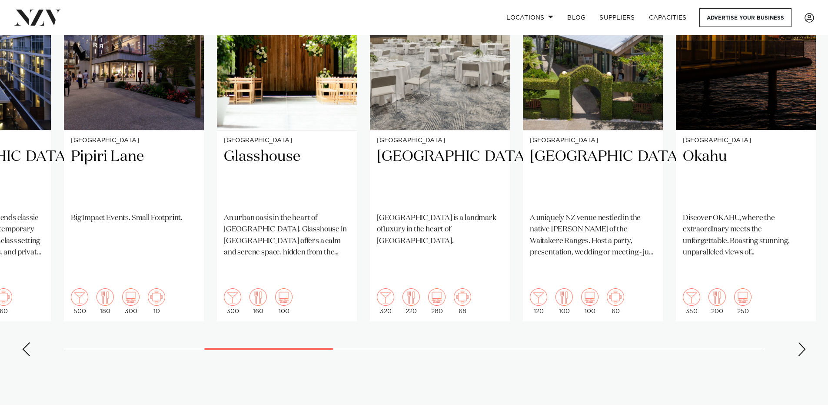
scroll to position [826, 0]
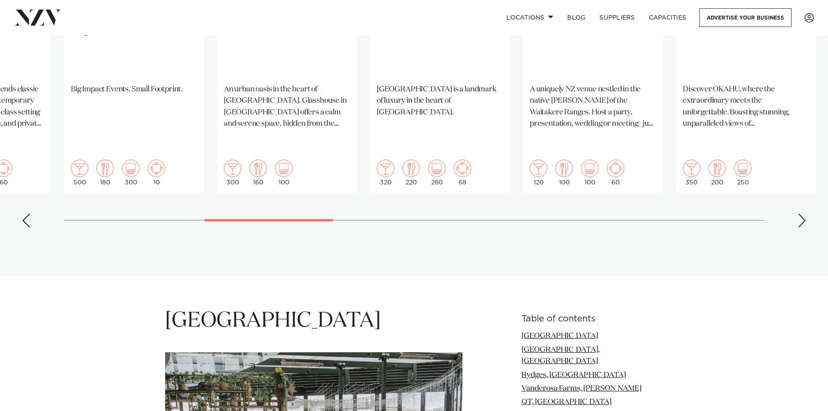
click at [796, 187] on swiper-container "[GEOGRAPHIC_DATA] Hyatt [GEOGRAPHIC_DATA] is a premier waterfront venue located…" at bounding box center [414, 24] width 828 height 421
click at [807, 196] on swiper-container "[GEOGRAPHIC_DATA] Hyatt [GEOGRAPHIC_DATA] is a premier waterfront venue located…" at bounding box center [414, 24] width 828 height 421
click at [801, 213] on div "Next slide" at bounding box center [801, 220] width 9 height 14
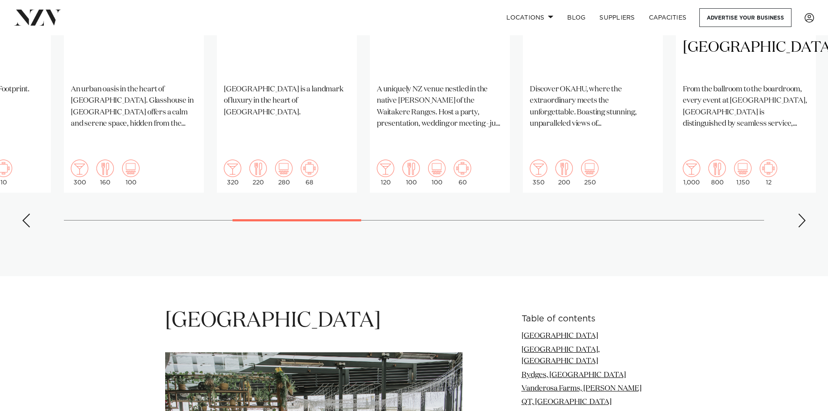
click at [801, 213] on div "Next slide" at bounding box center [801, 220] width 9 height 14
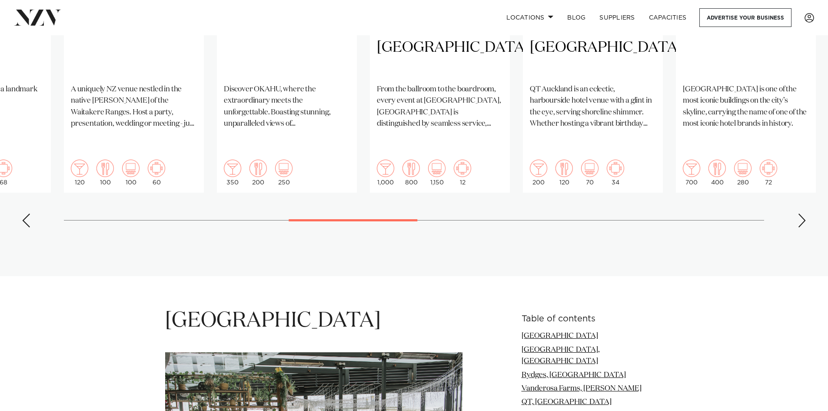
click at [801, 213] on div "Next slide" at bounding box center [801, 220] width 9 height 14
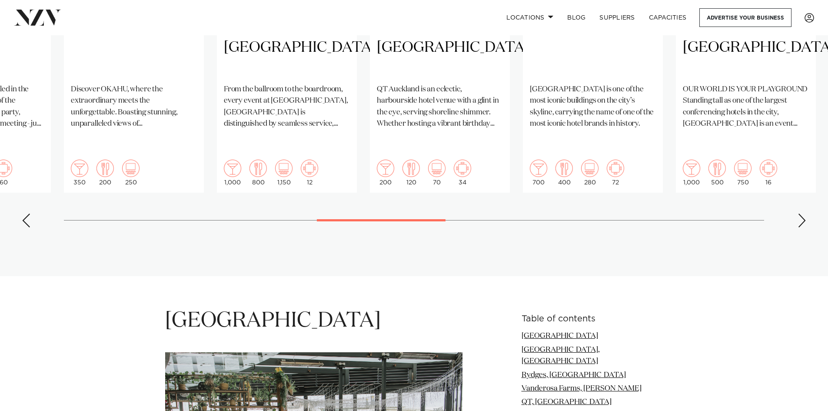
click at [801, 213] on div "Next slide" at bounding box center [801, 220] width 9 height 14
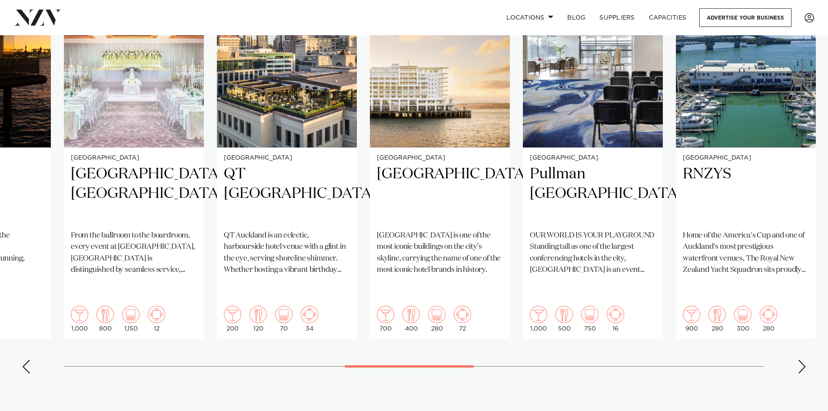
scroll to position [739, 0]
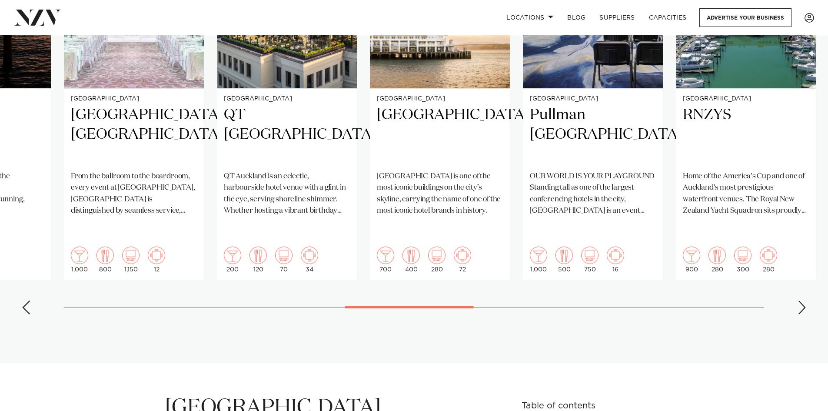
click at [807, 269] on swiper-container "[GEOGRAPHIC_DATA] Hyatt [GEOGRAPHIC_DATA] is a premier waterfront venue located…" at bounding box center [414, 110] width 828 height 421
click at [807, 272] on swiper-container "[GEOGRAPHIC_DATA] Hyatt [GEOGRAPHIC_DATA] is a premier waterfront venue located…" at bounding box center [414, 110] width 828 height 421
click at [803, 300] on div "Next slide" at bounding box center [801, 307] width 9 height 14
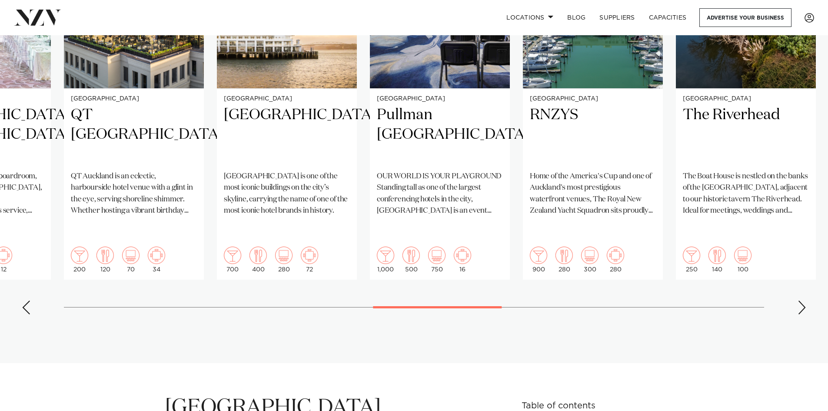
click at [803, 300] on div "Next slide" at bounding box center [801, 307] width 9 height 14
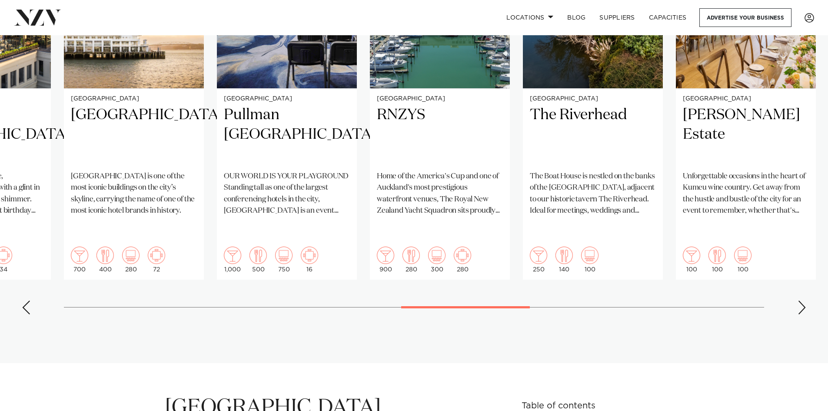
click at [803, 300] on div "Next slide" at bounding box center [801, 307] width 9 height 14
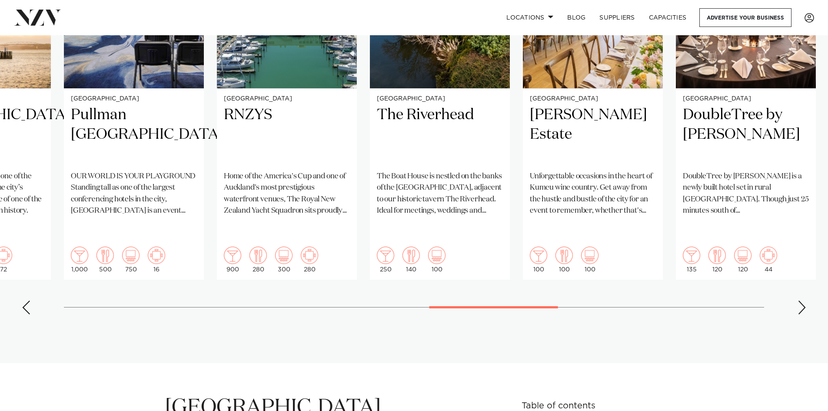
click at [803, 300] on div "Next slide" at bounding box center [801, 307] width 9 height 14
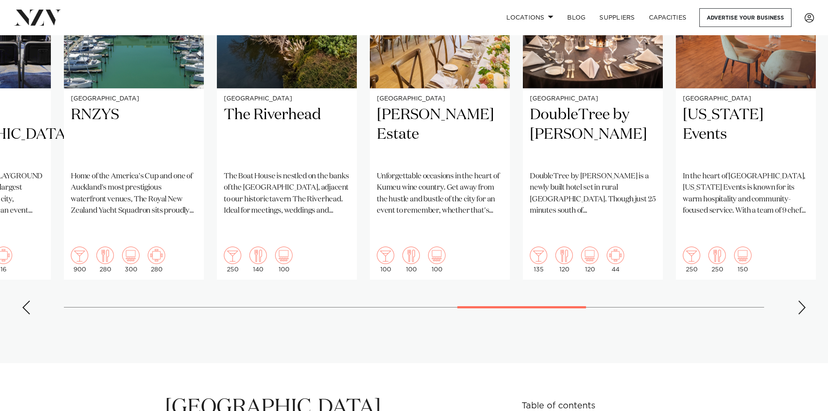
click at [803, 300] on div "Next slide" at bounding box center [801, 307] width 9 height 14
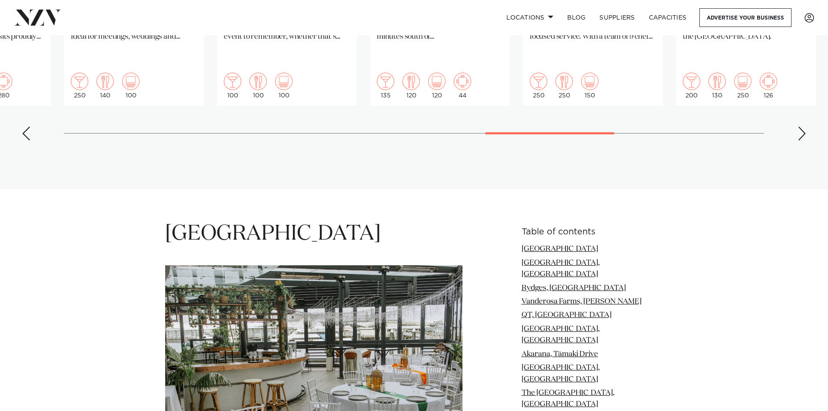
scroll to position [826, 0]
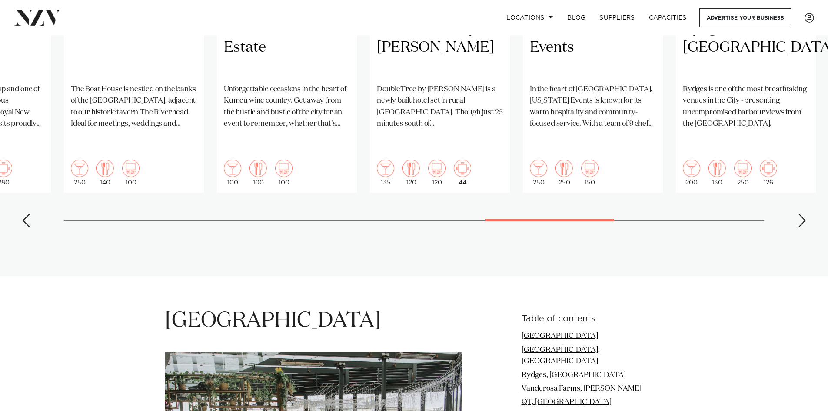
click at [800, 213] on div "Next slide" at bounding box center [801, 220] width 9 height 14
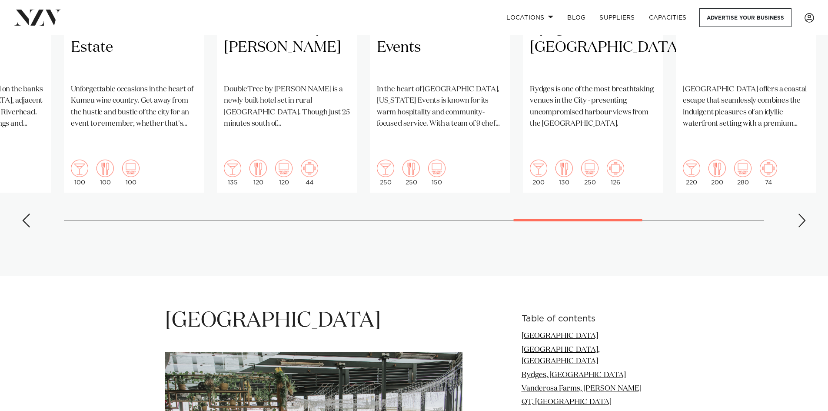
click at [800, 213] on div "Next slide" at bounding box center [801, 220] width 9 height 14
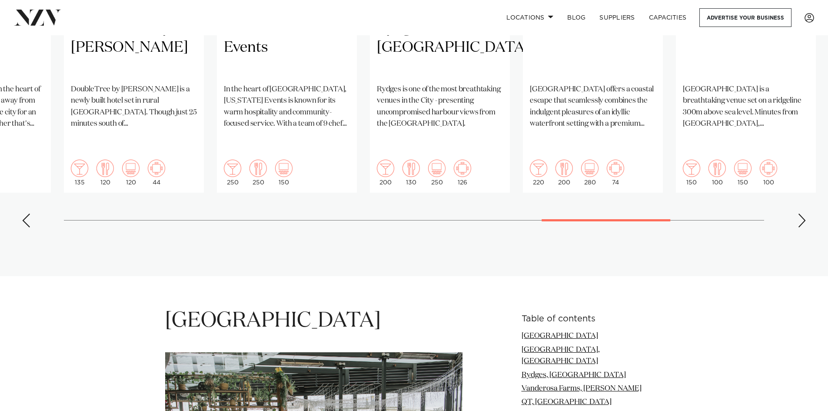
click at [800, 213] on div "Next slide" at bounding box center [801, 220] width 9 height 14
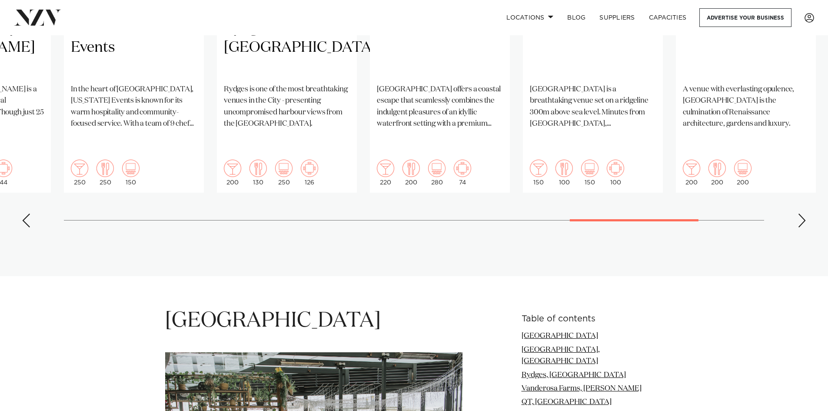
click at [800, 213] on div "Next slide" at bounding box center [801, 220] width 9 height 14
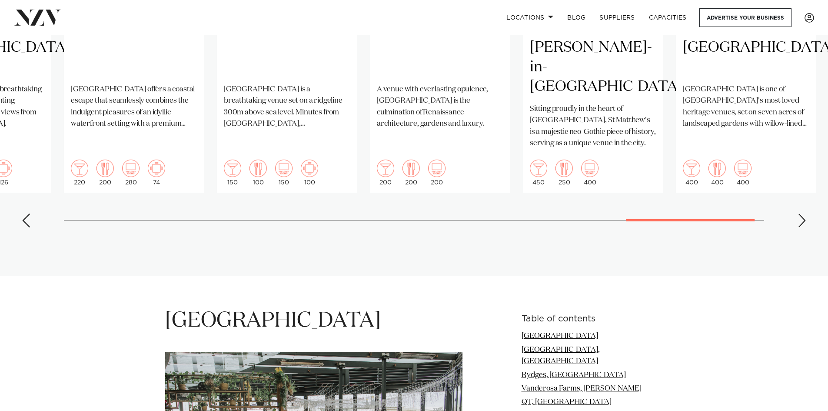
click at [800, 213] on div "Next slide" at bounding box center [801, 220] width 9 height 14
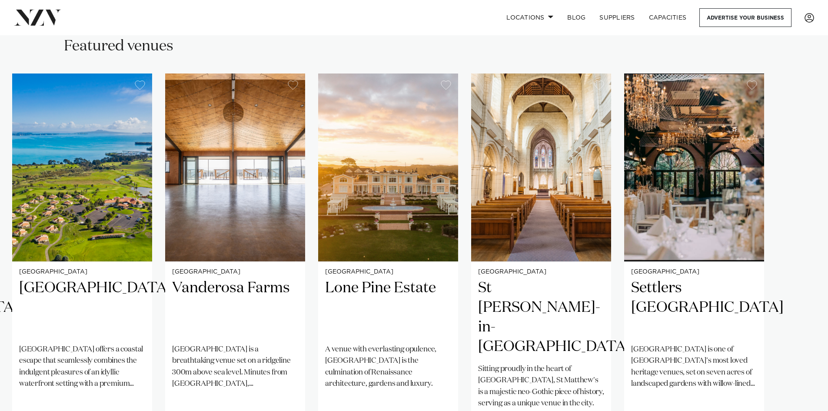
scroll to position [565, 0]
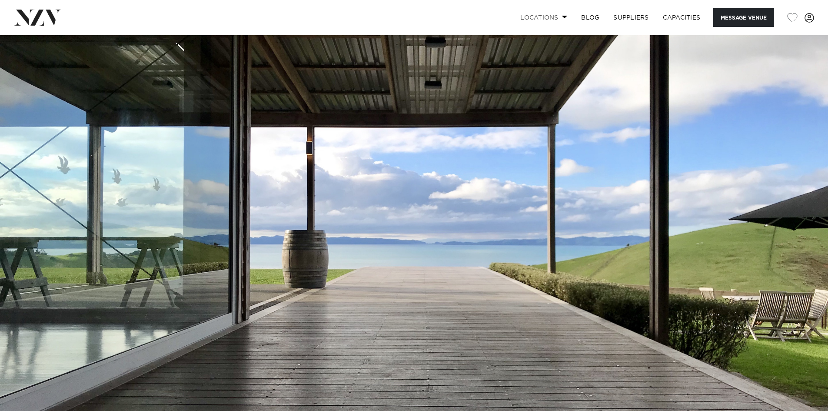
click at [545, 17] on link "Locations" at bounding box center [543, 17] width 61 height 19
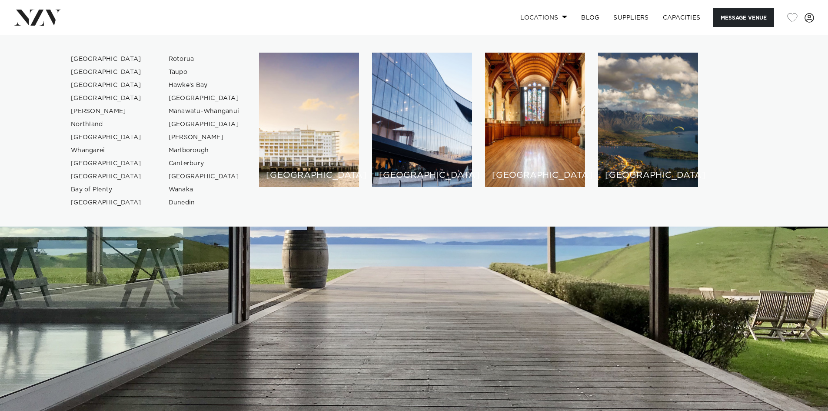
click at [538, 14] on link "Locations" at bounding box center [543, 17] width 61 height 19
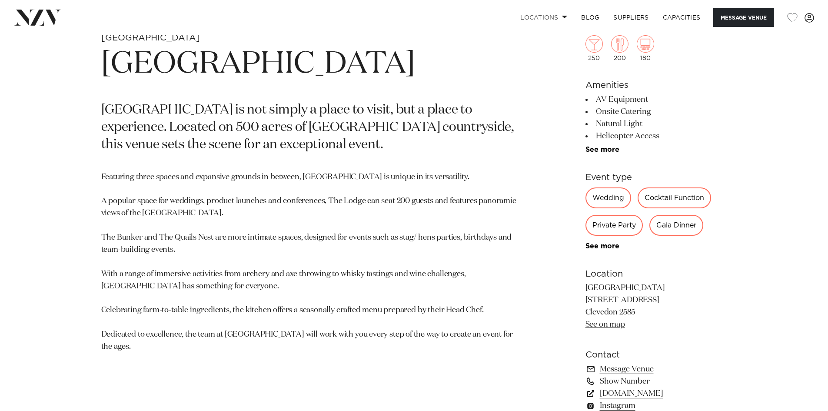
scroll to position [521, 0]
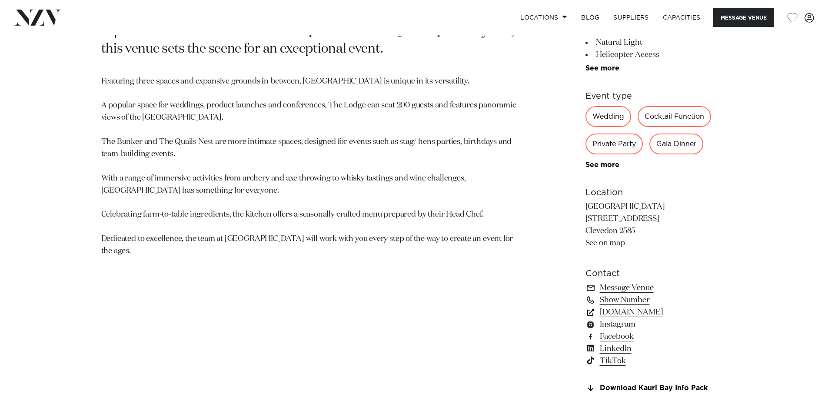
click at [625, 312] on link "kauribay.co.nz" at bounding box center [656, 312] width 142 height 12
